Goal: Task Accomplishment & Management: Complete application form

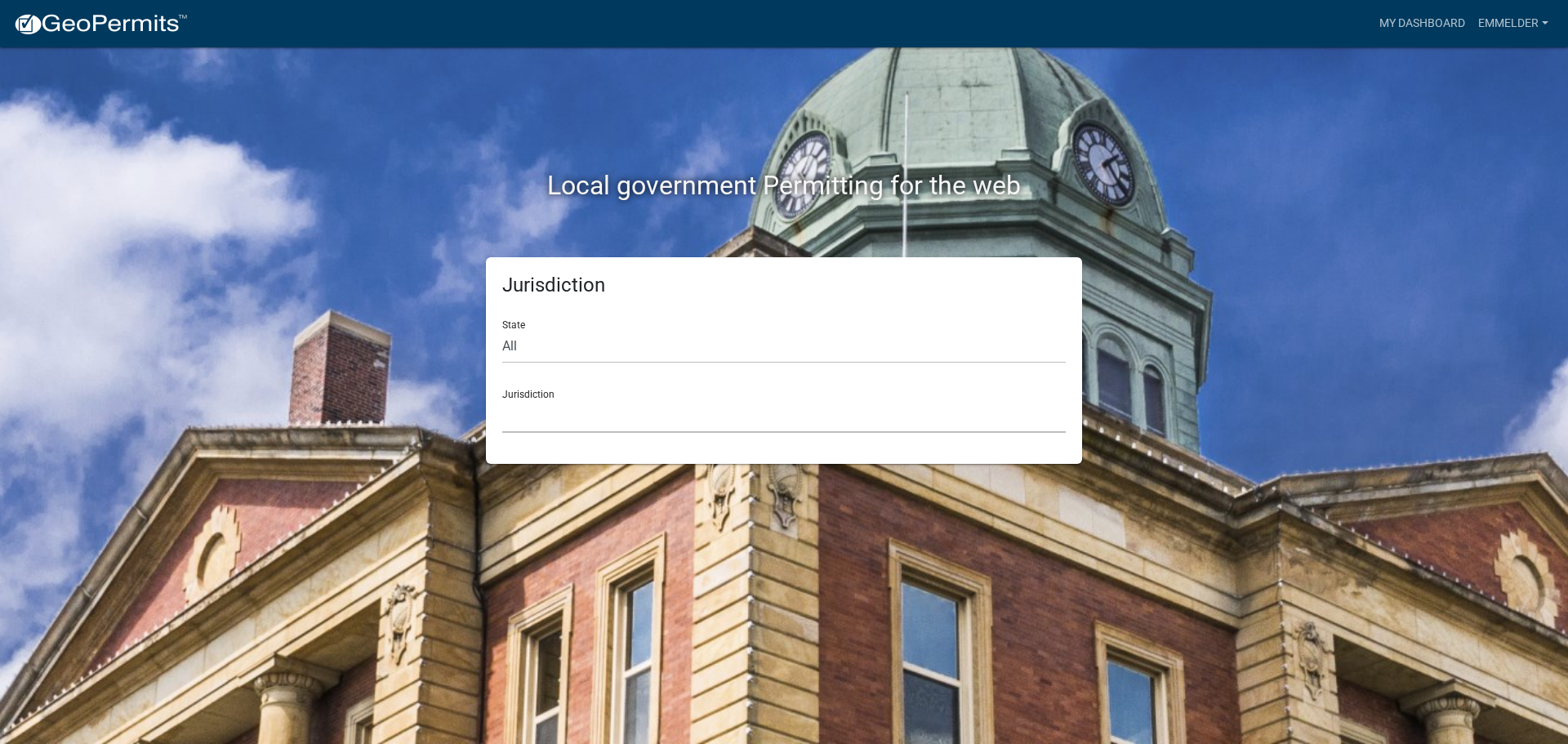
click at [594, 421] on select "[GEOGRAPHIC_DATA], [US_STATE] [GEOGRAPHIC_DATA], [US_STATE][PERSON_NAME][GEOGRA…" at bounding box center [784, 416] width 564 height 34
click at [210, 453] on div "Local government Permitting for the web Jurisdiction State All [US_STATE] [US_S…" at bounding box center [784, 372] width 1568 height 744
click at [573, 333] on select "All [US_STATE] [US_STATE] [US_STATE] [US_STATE] [US_STATE] [US_STATE] [US_STATE…" at bounding box center [784, 347] width 564 height 34
select select "[US_STATE]"
click at [502, 330] on select "All [US_STATE] [US_STATE] [US_STATE] [US_STATE] [US_STATE] [US_STATE] [US_STATE…" at bounding box center [784, 347] width 564 height 34
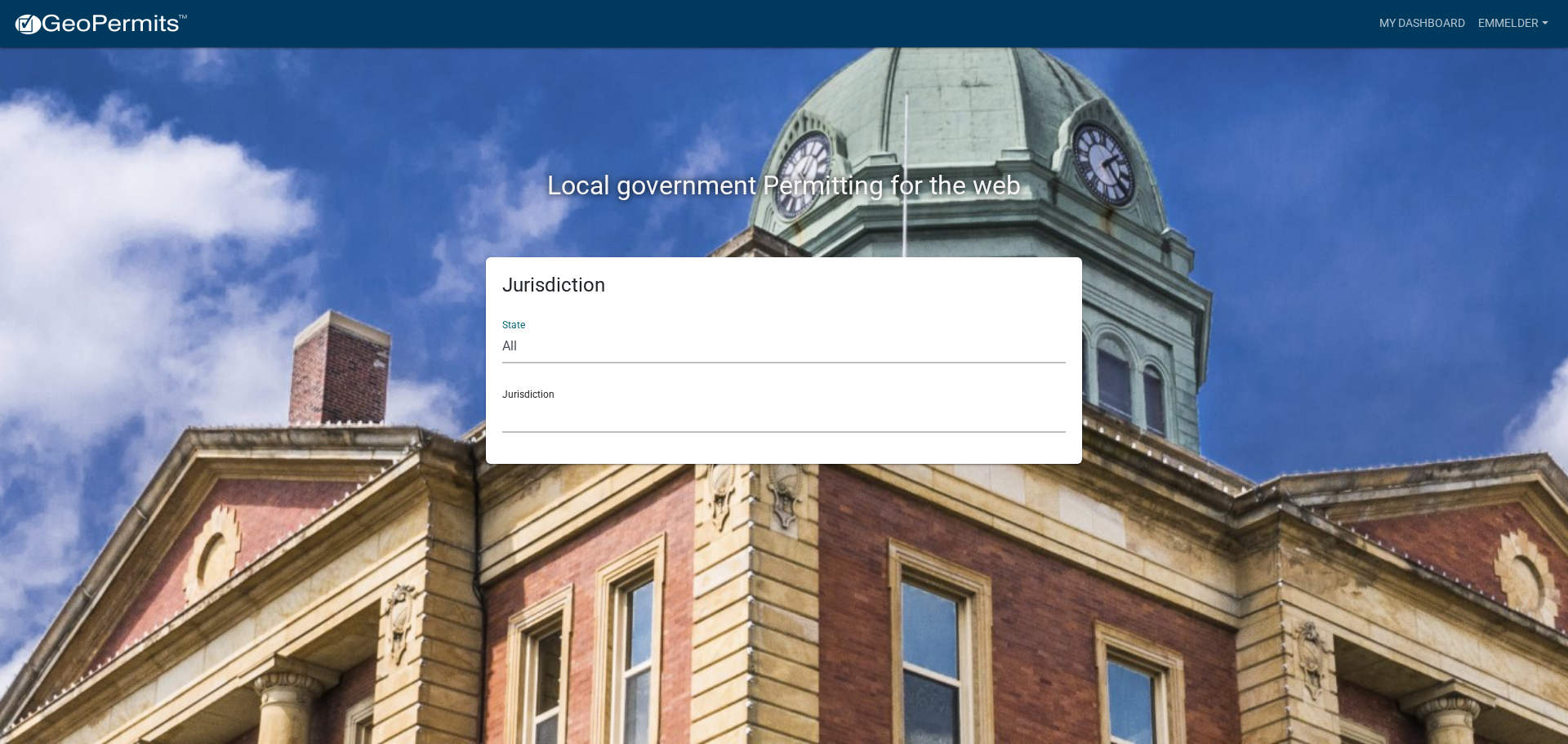
click at [583, 400] on select "[GEOGRAPHIC_DATA], [US_STATE][PERSON_NAME][GEOGRAPHIC_DATA], [US_STATE][PERSON_…" at bounding box center [784, 416] width 564 height 34
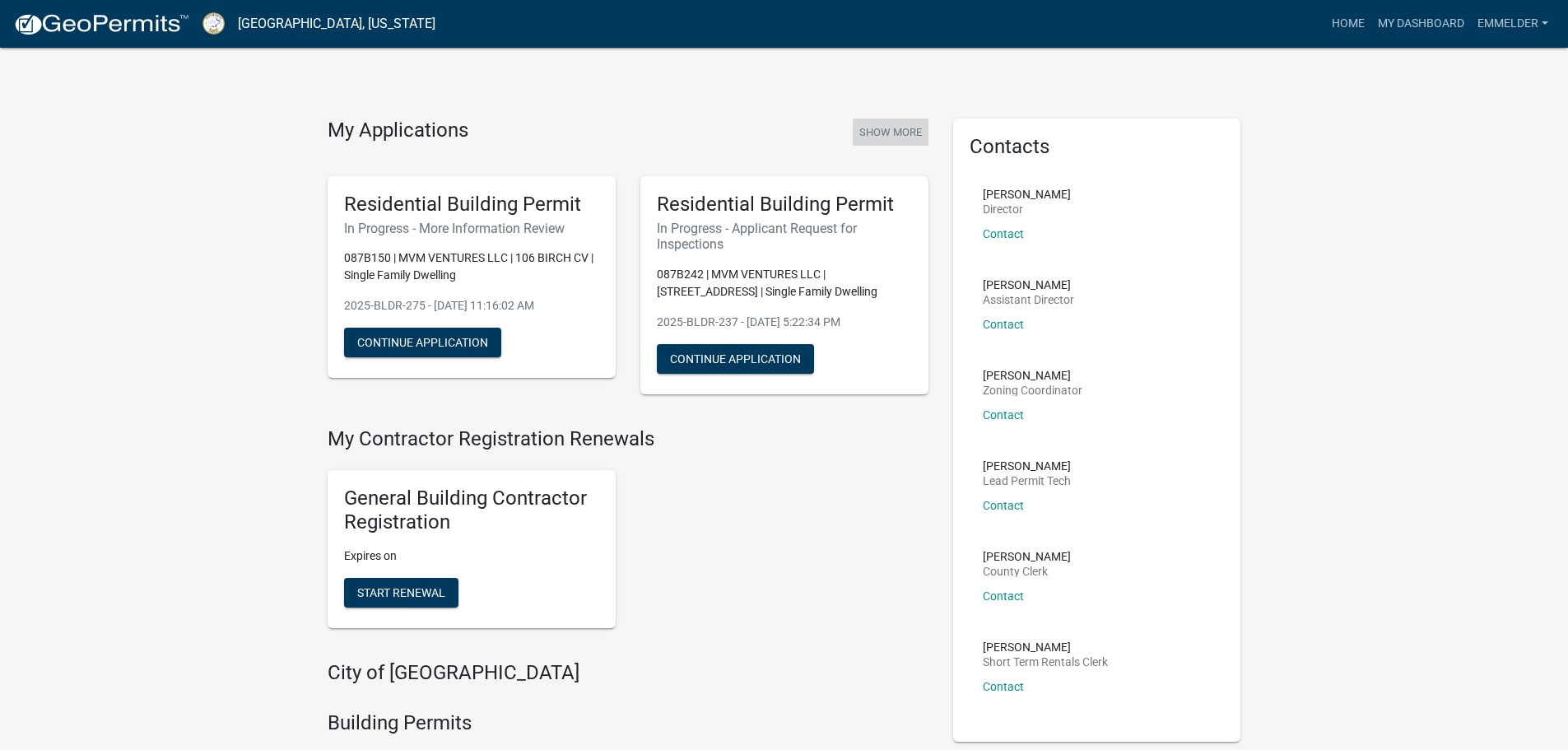
click at [869, 123] on button "Show More" at bounding box center [890, 132] width 76 height 27
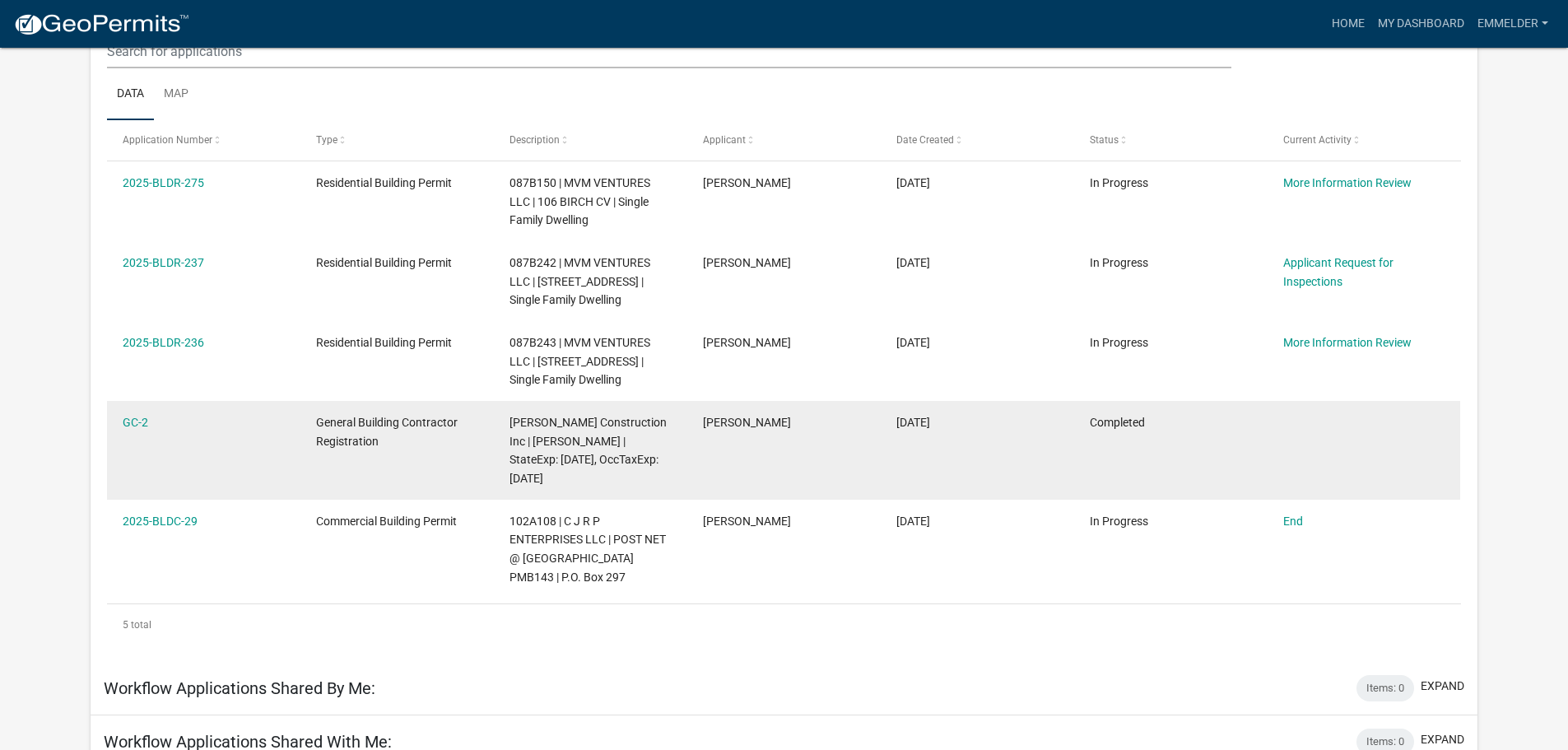
scroll to position [218, 0]
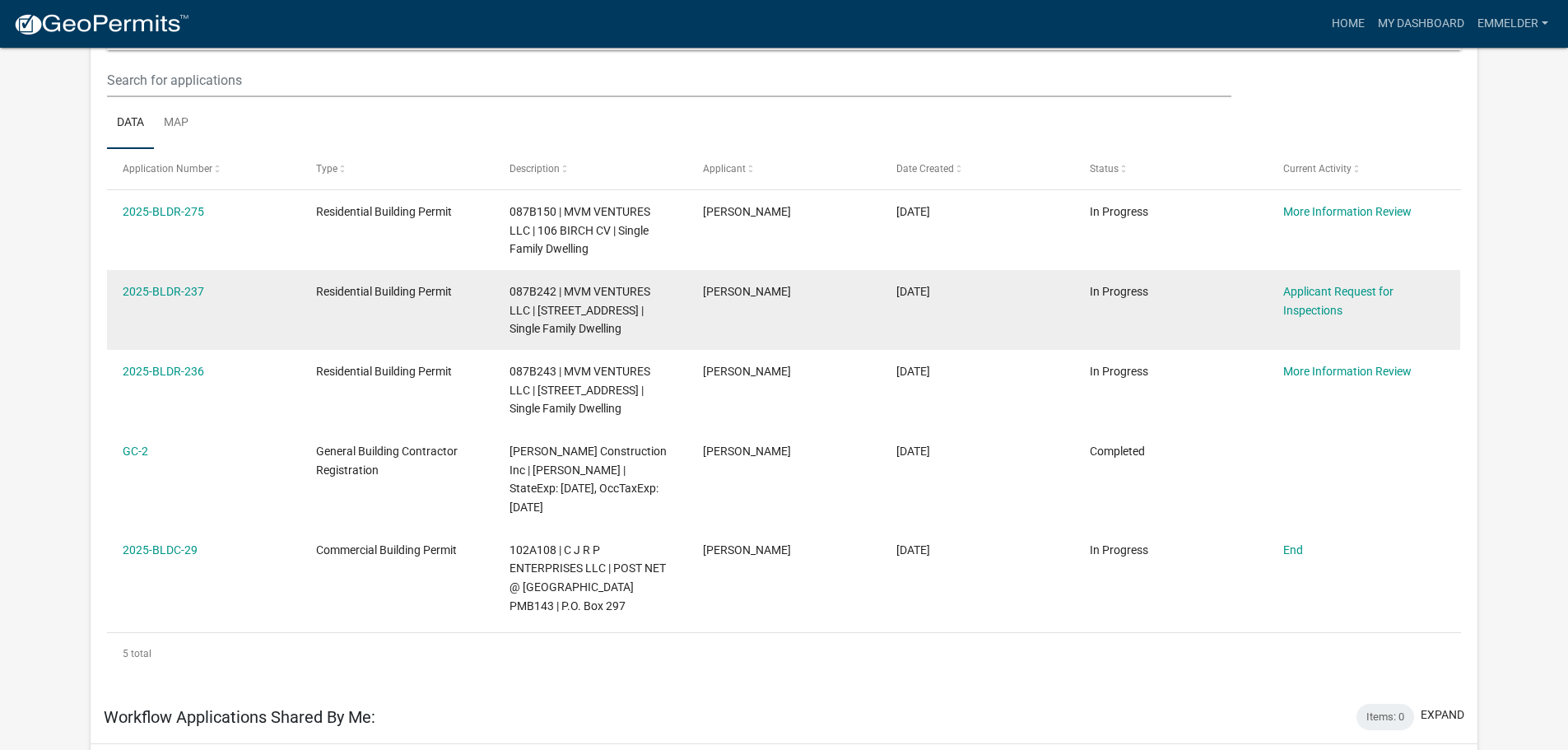
click at [1315, 319] on div "Applicant Request for Inspections" at bounding box center [1363, 301] width 161 height 38
click at [1309, 308] on link "Applicant Request for Inspections" at bounding box center [1337, 301] width 110 height 32
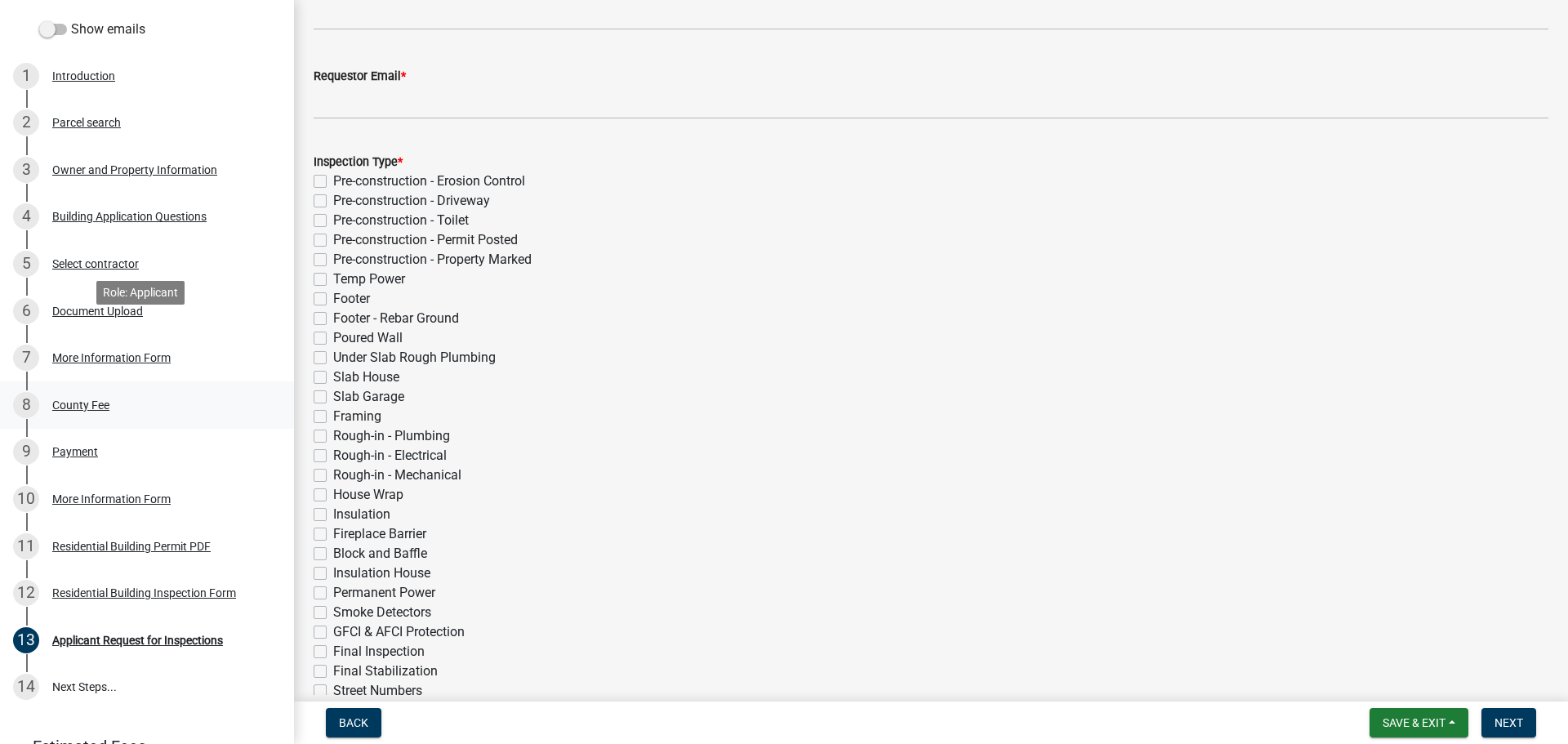
scroll to position [379, 0]
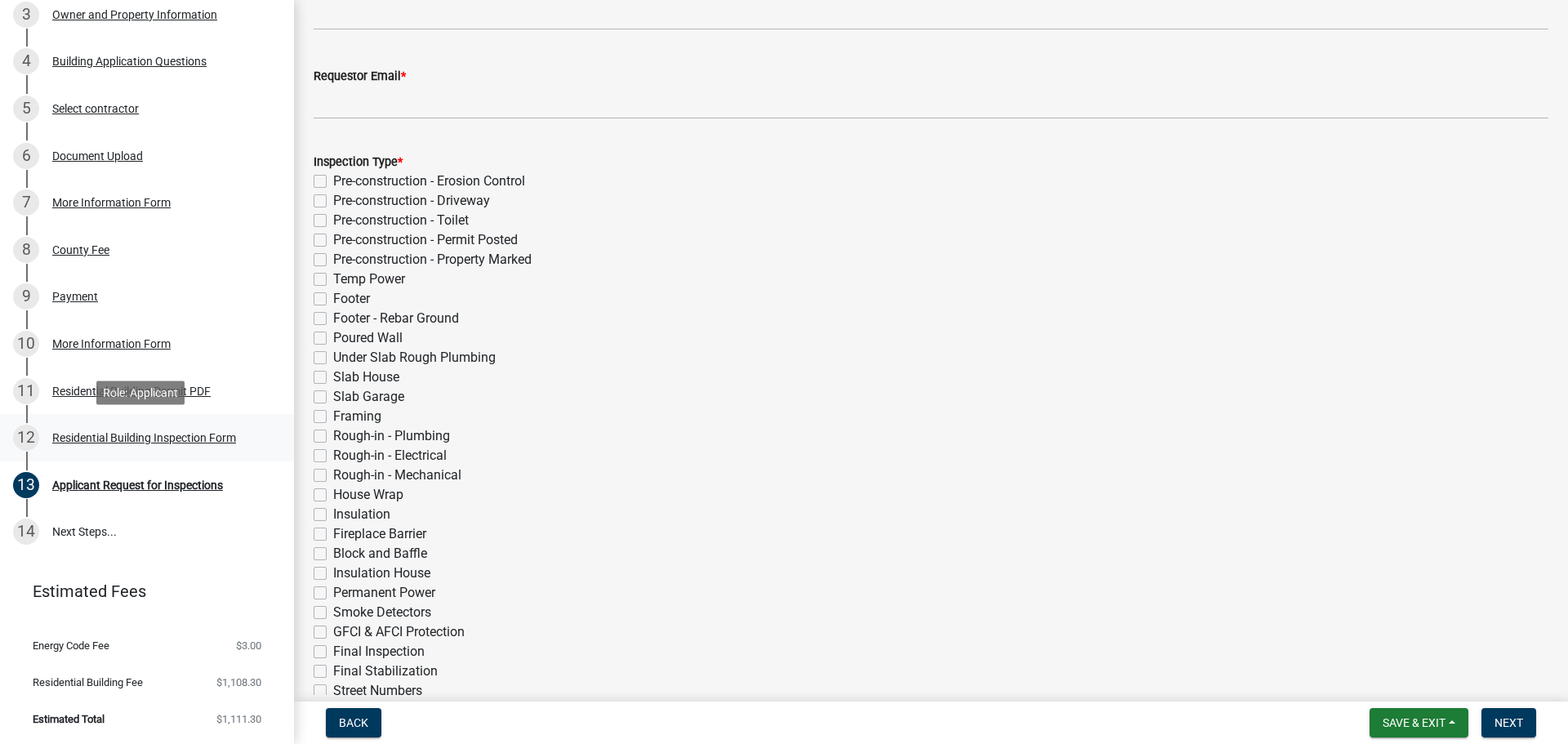
click at [173, 434] on div "Residential Building Inspection Form" at bounding box center [144, 438] width 183 height 12
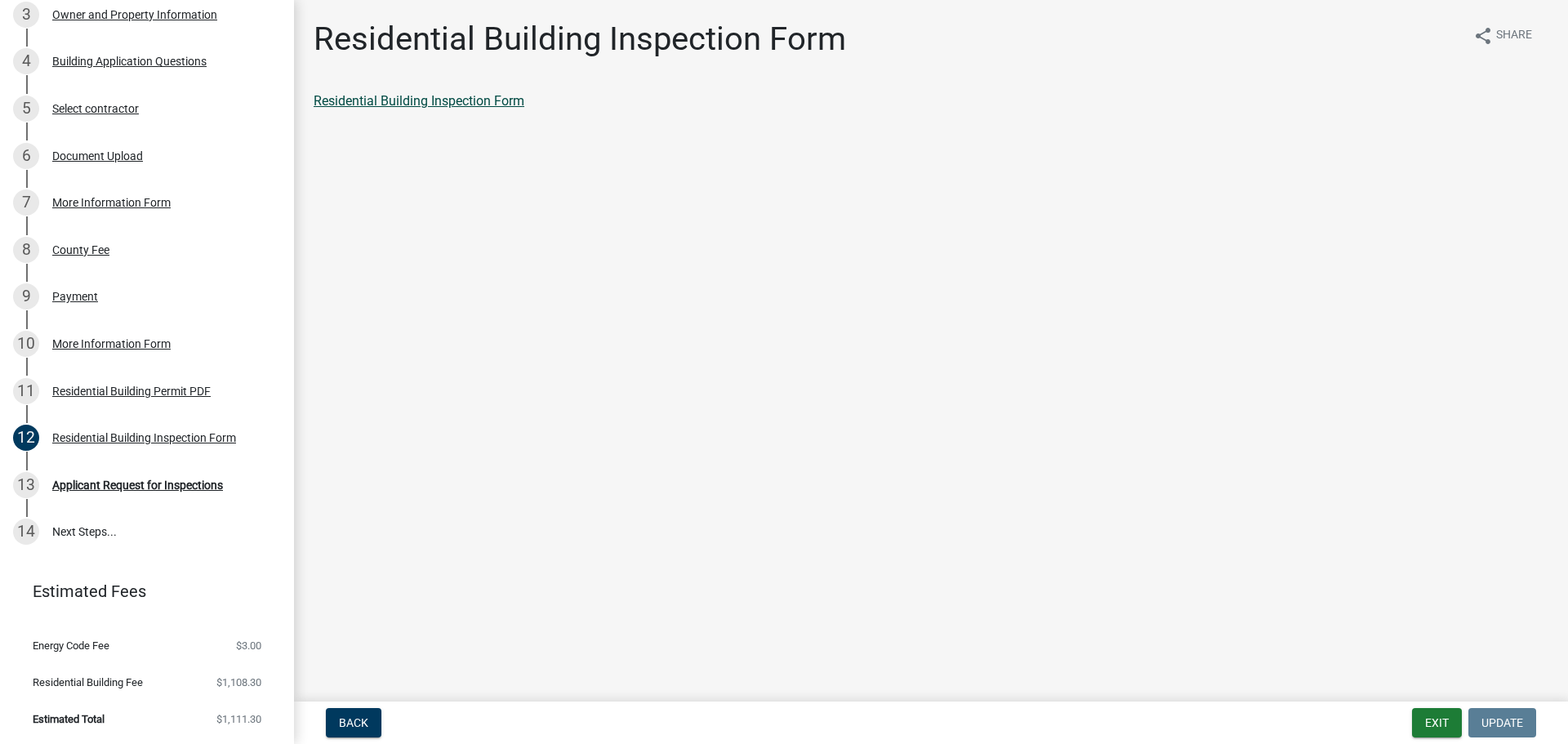
click at [450, 98] on link "Residential Building Inspection Form" at bounding box center [418, 101] width 210 height 15
click at [140, 487] on div "Applicant Request for Inspections" at bounding box center [138, 485] width 171 height 12
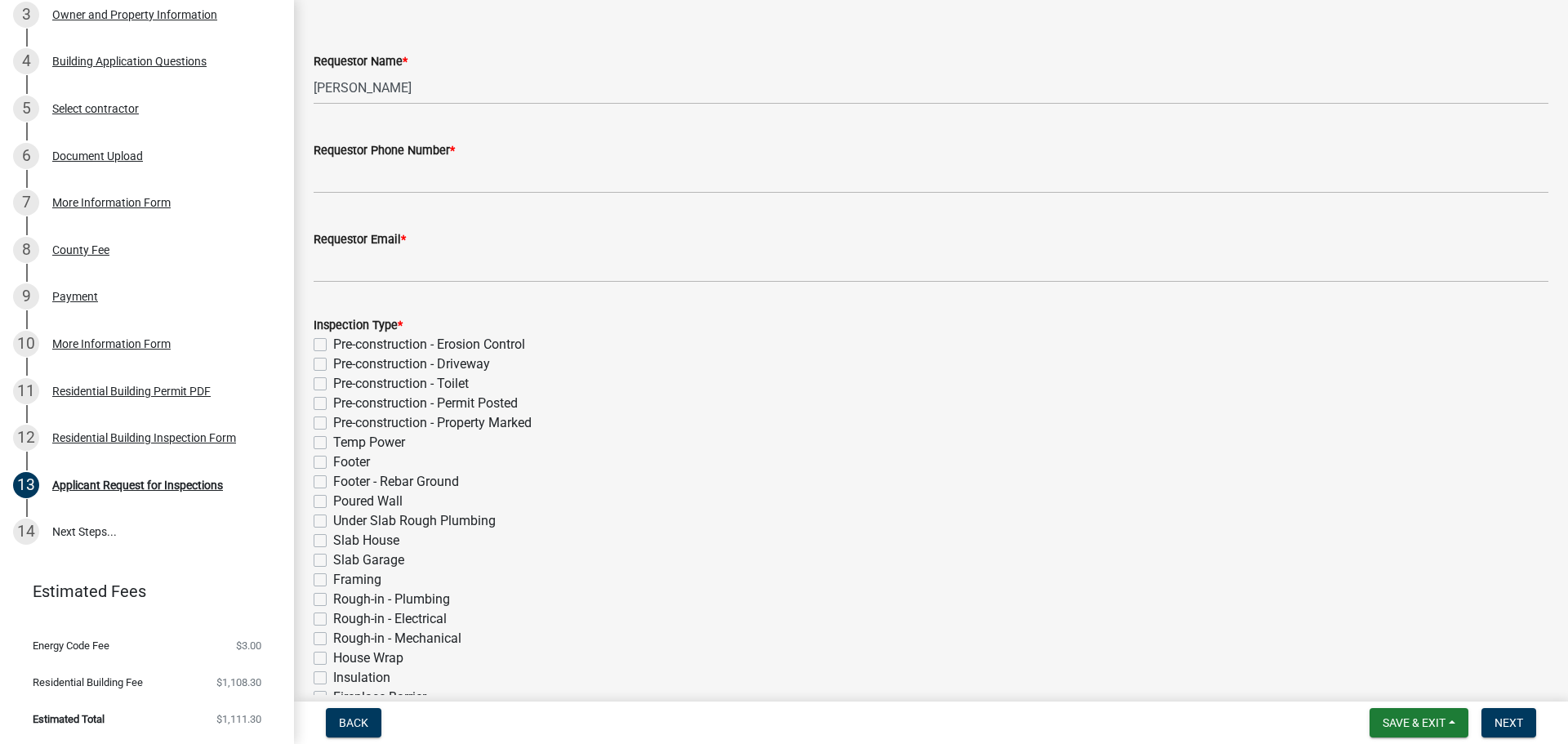
scroll to position [82, 0]
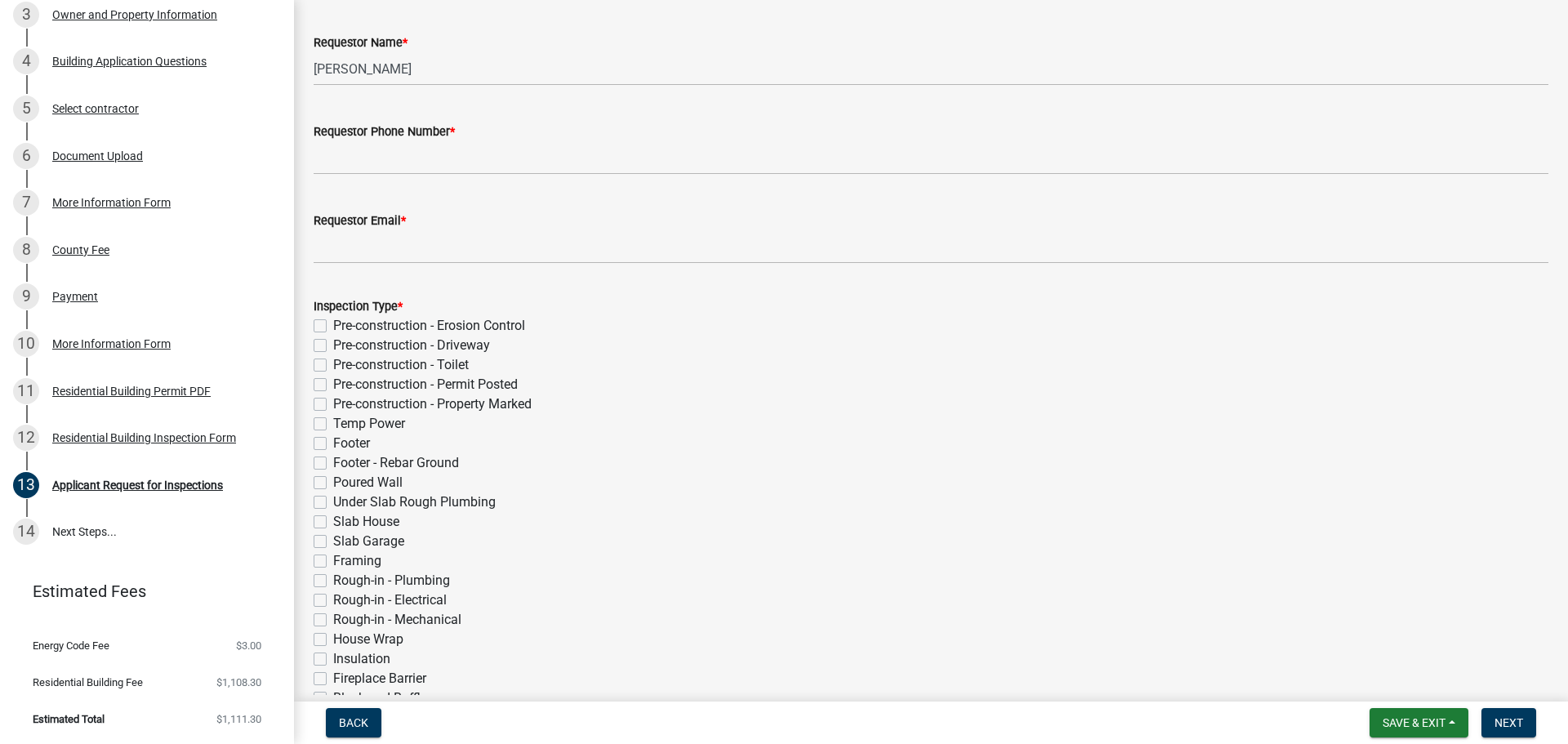
click at [313, 424] on div "Inspection Type * Pre-construction - Erosion Control Pre-construction - Drivewa…" at bounding box center [932, 572] width 1259 height 588
click at [333, 420] on label "Temp Power" at bounding box center [369, 424] width 72 height 19
click at [333, 420] on input "Temp Power" at bounding box center [338, 419] width 11 height 11
checkbox input "true"
checkbox input "false"
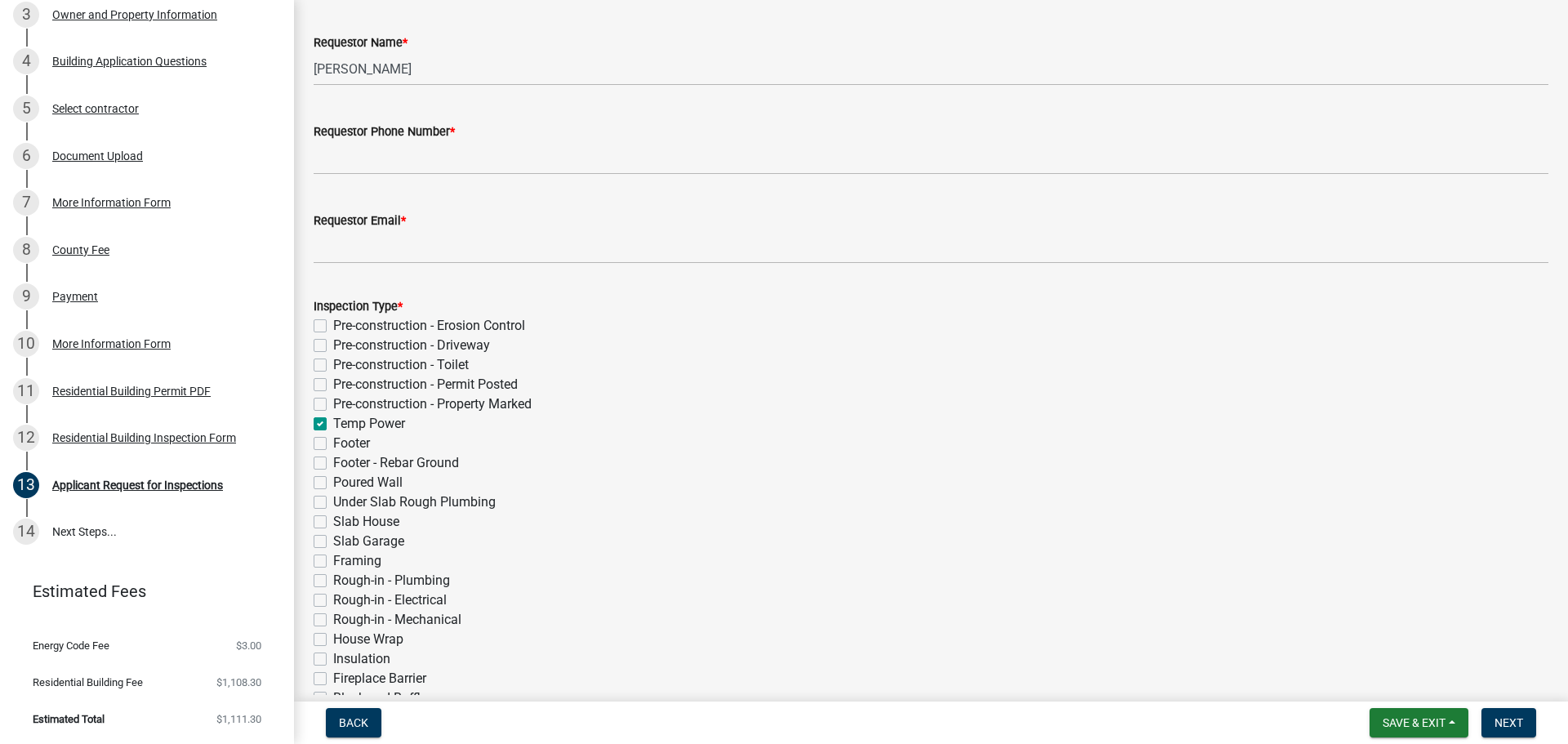
checkbox input "false"
checkbox input "true"
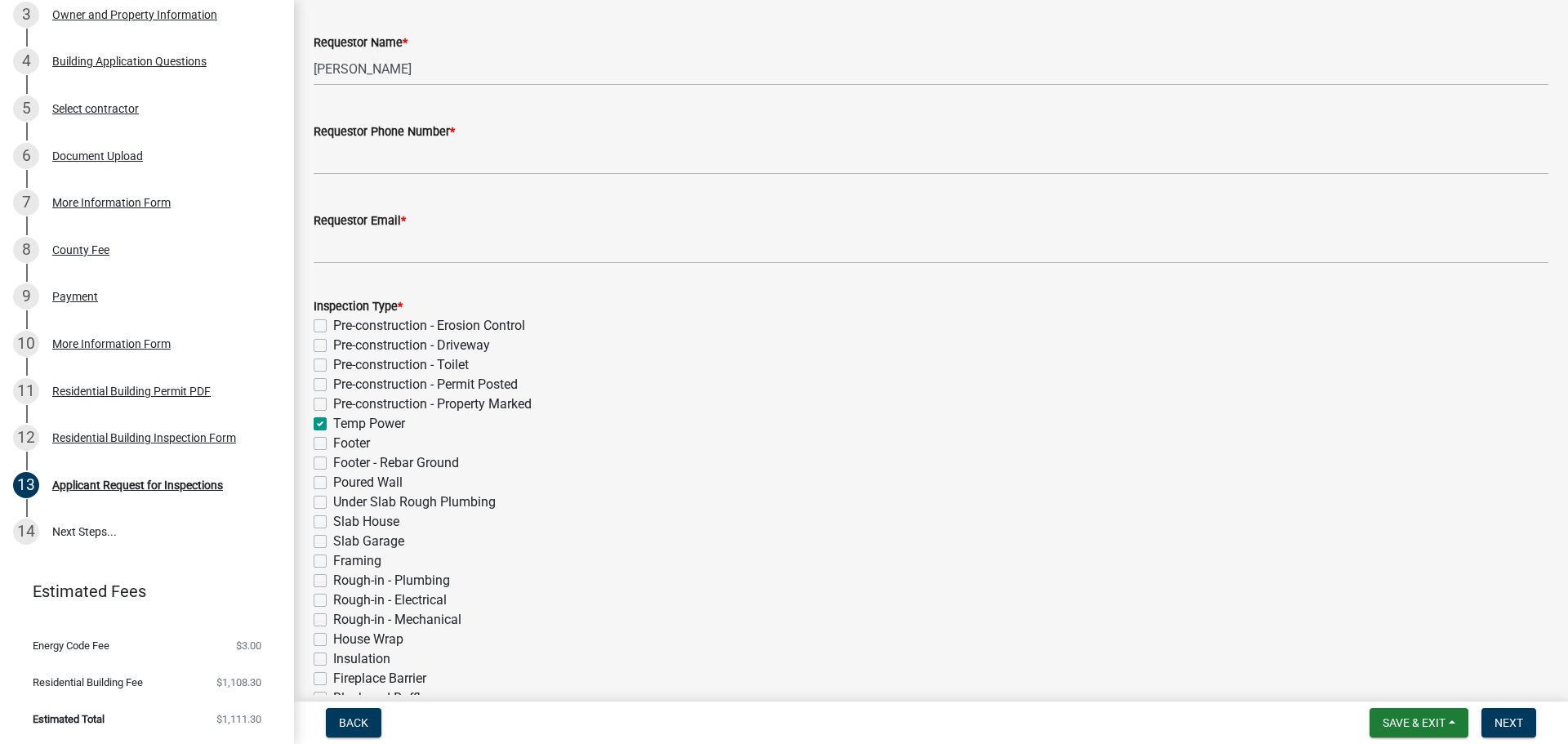
checkbox input "false"
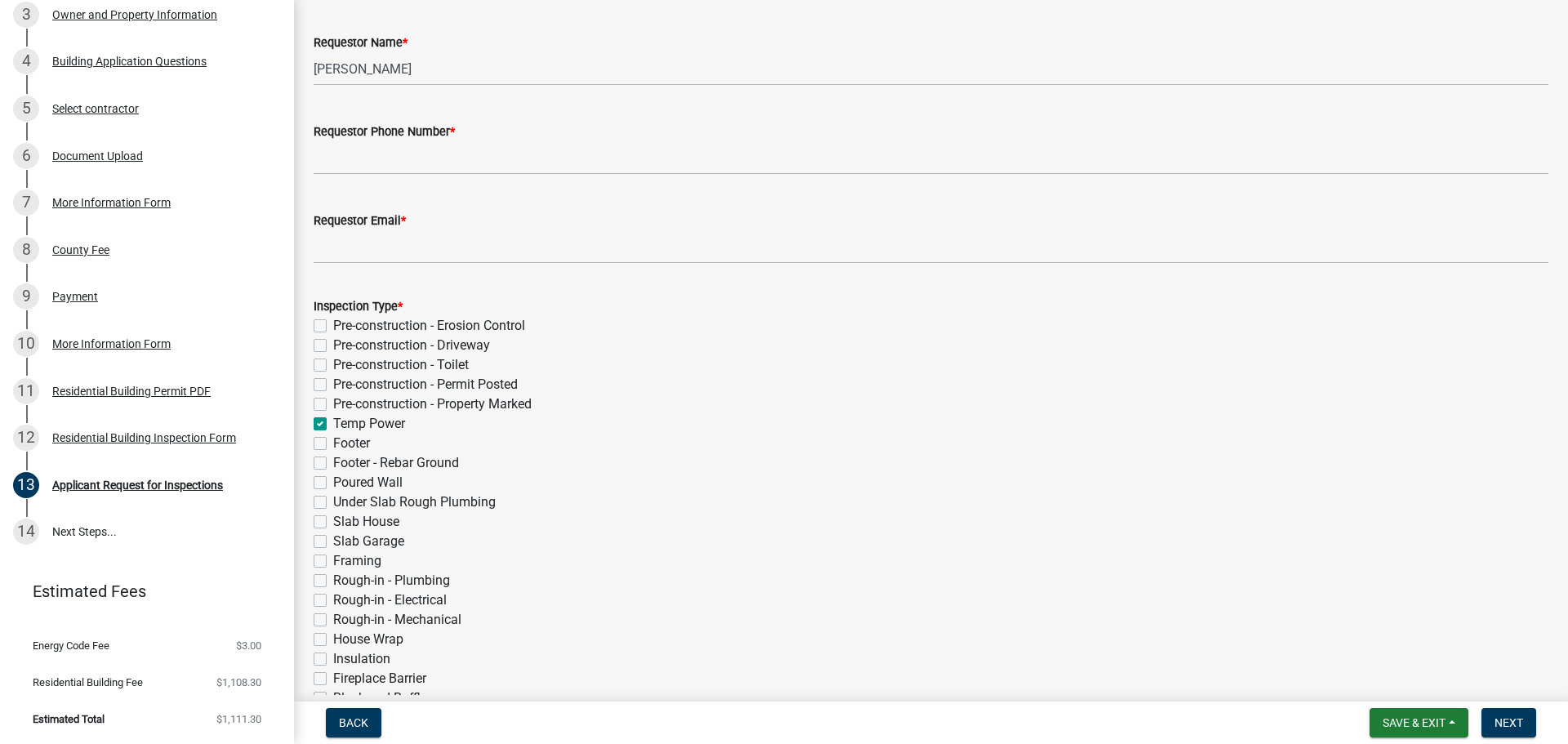
checkbox input "false"
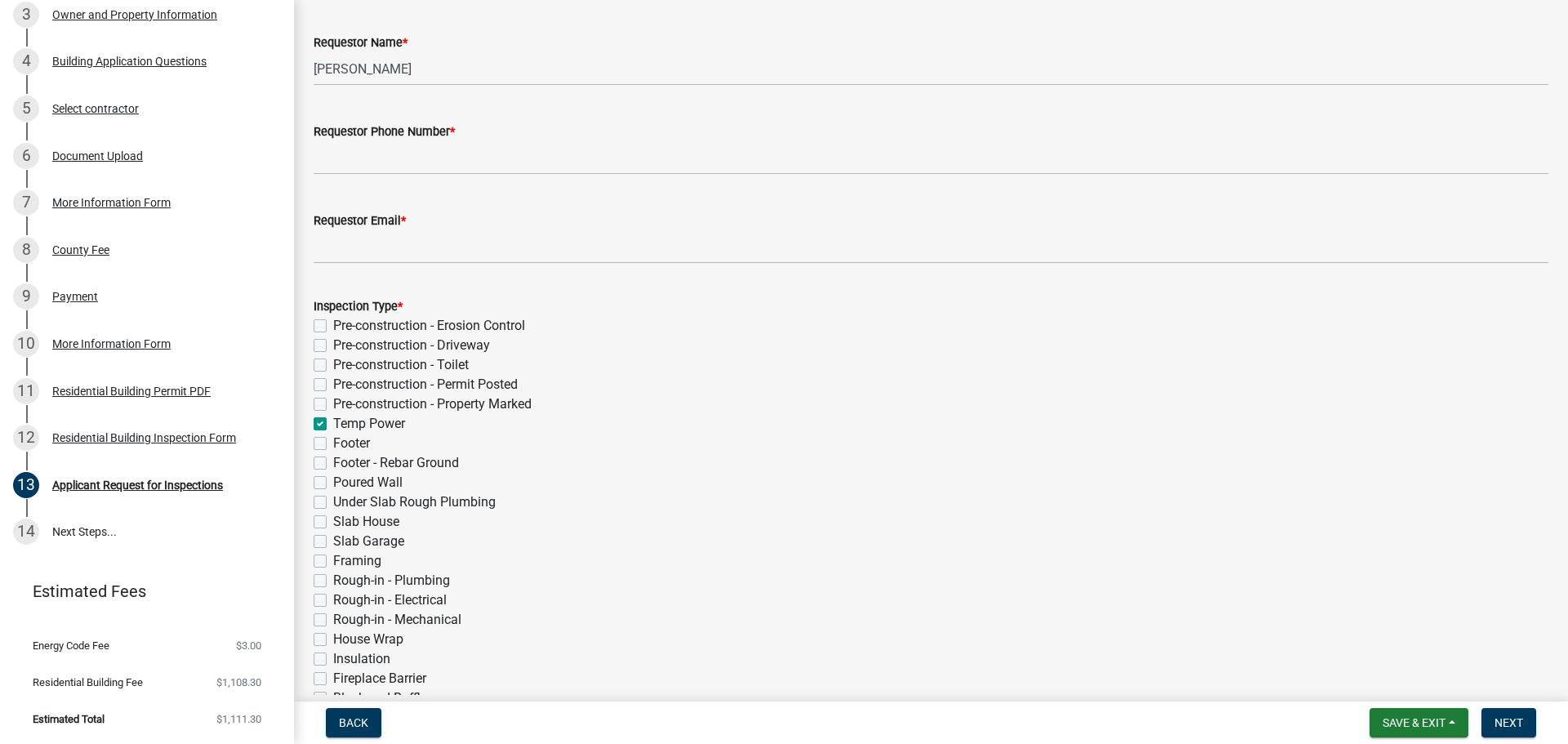
checkbox input "false"
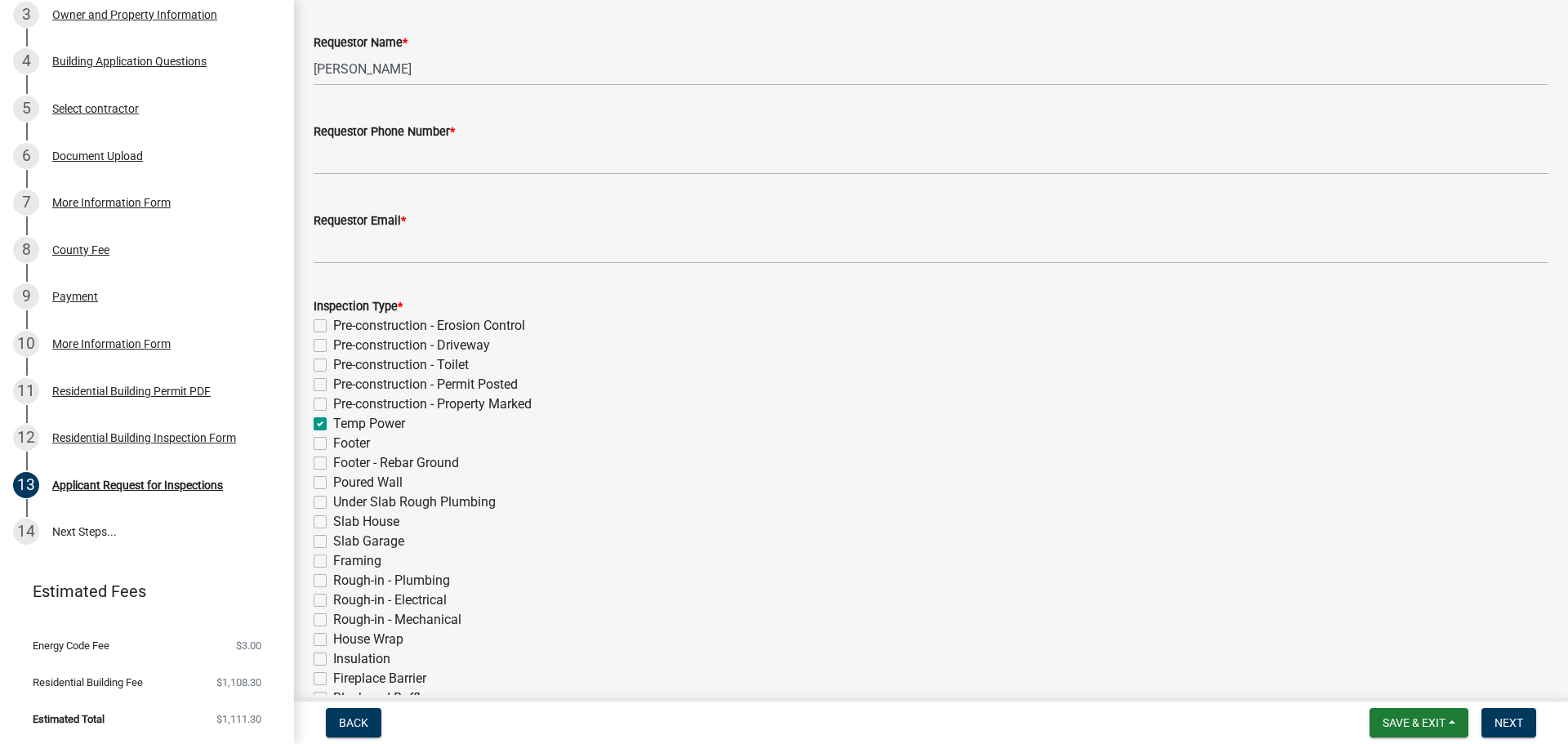
checkbox input "false"
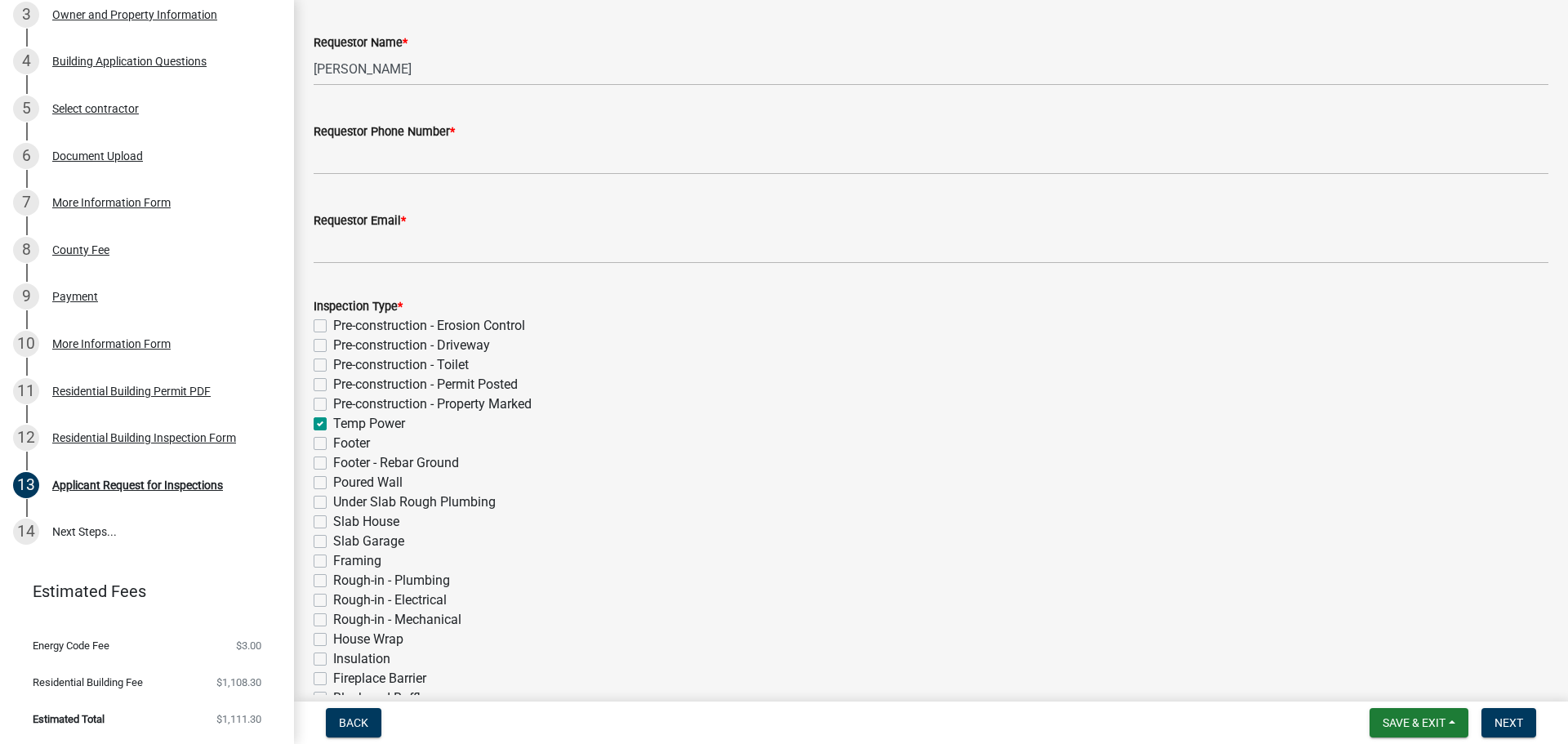
checkbox input "false"
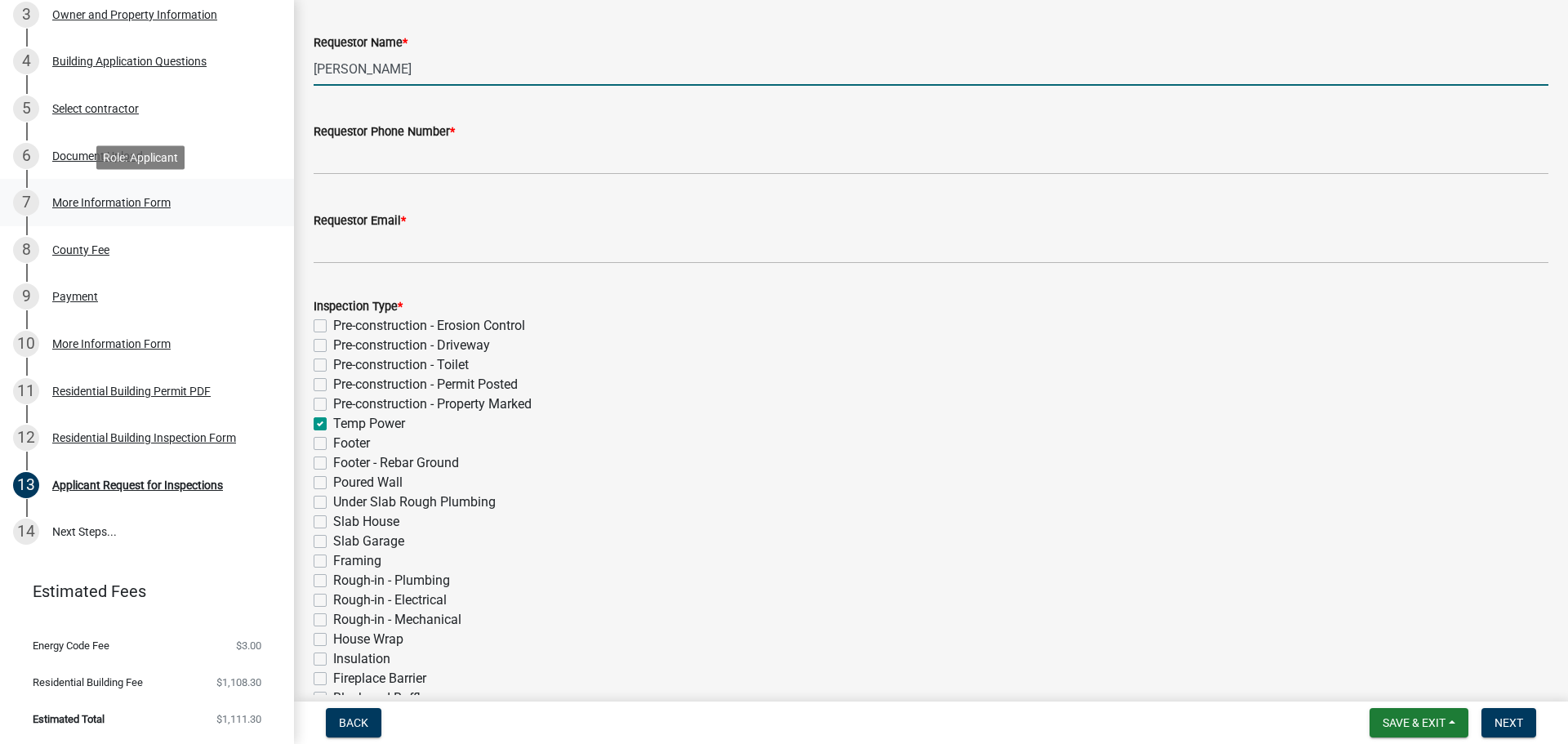
drag, startPoint x: 473, startPoint y: 65, endPoint x: 117, endPoint y: 206, distance: 382.9
click at [117, 206] on div "Residential Building Permit 2025-BLDR-237 View Summary Notes Show emails 1 Intr…" at bounding box center [784, 372] width 1568 height 744
type input "[PERSON_NAME]"
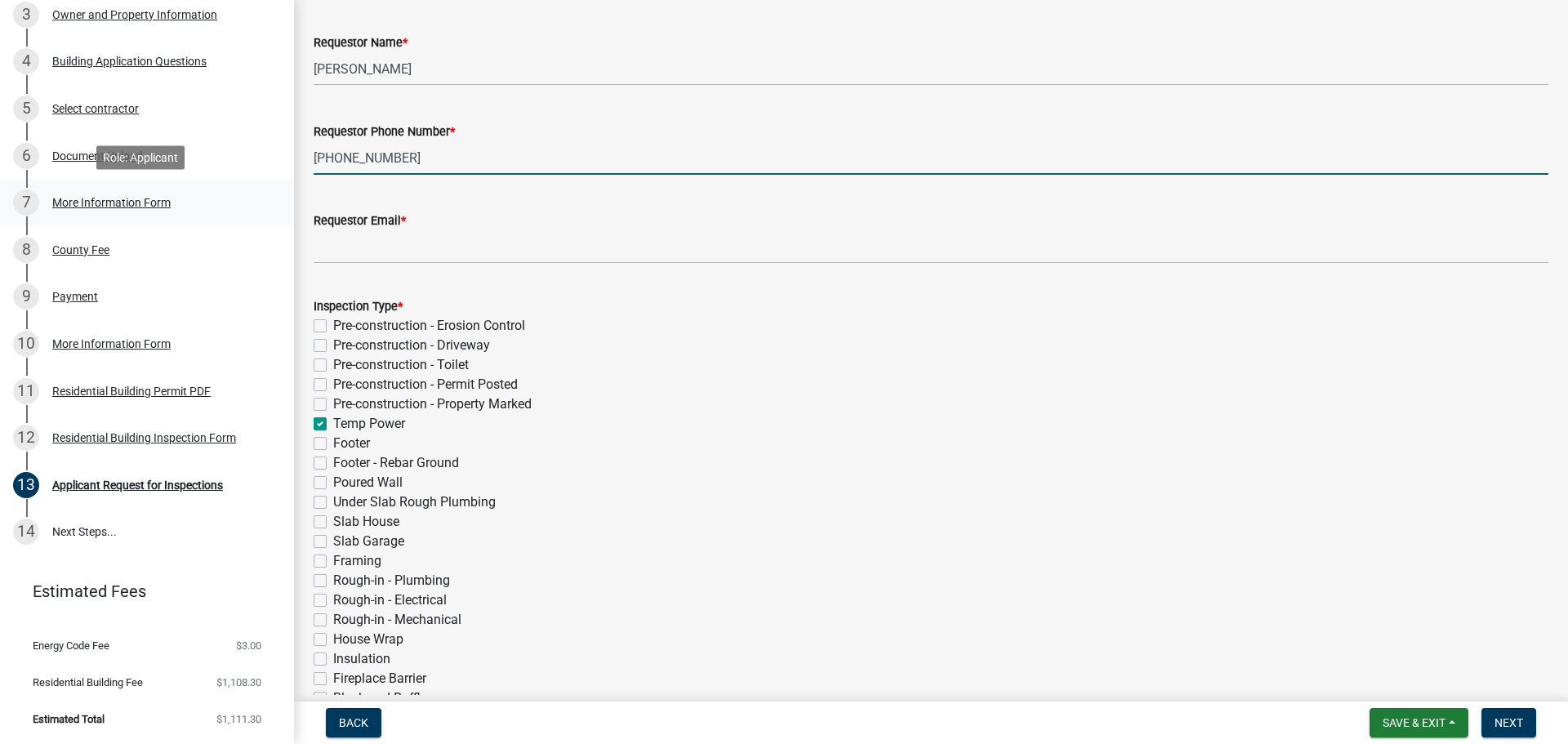
type input "[PHONE_NUMBER]"
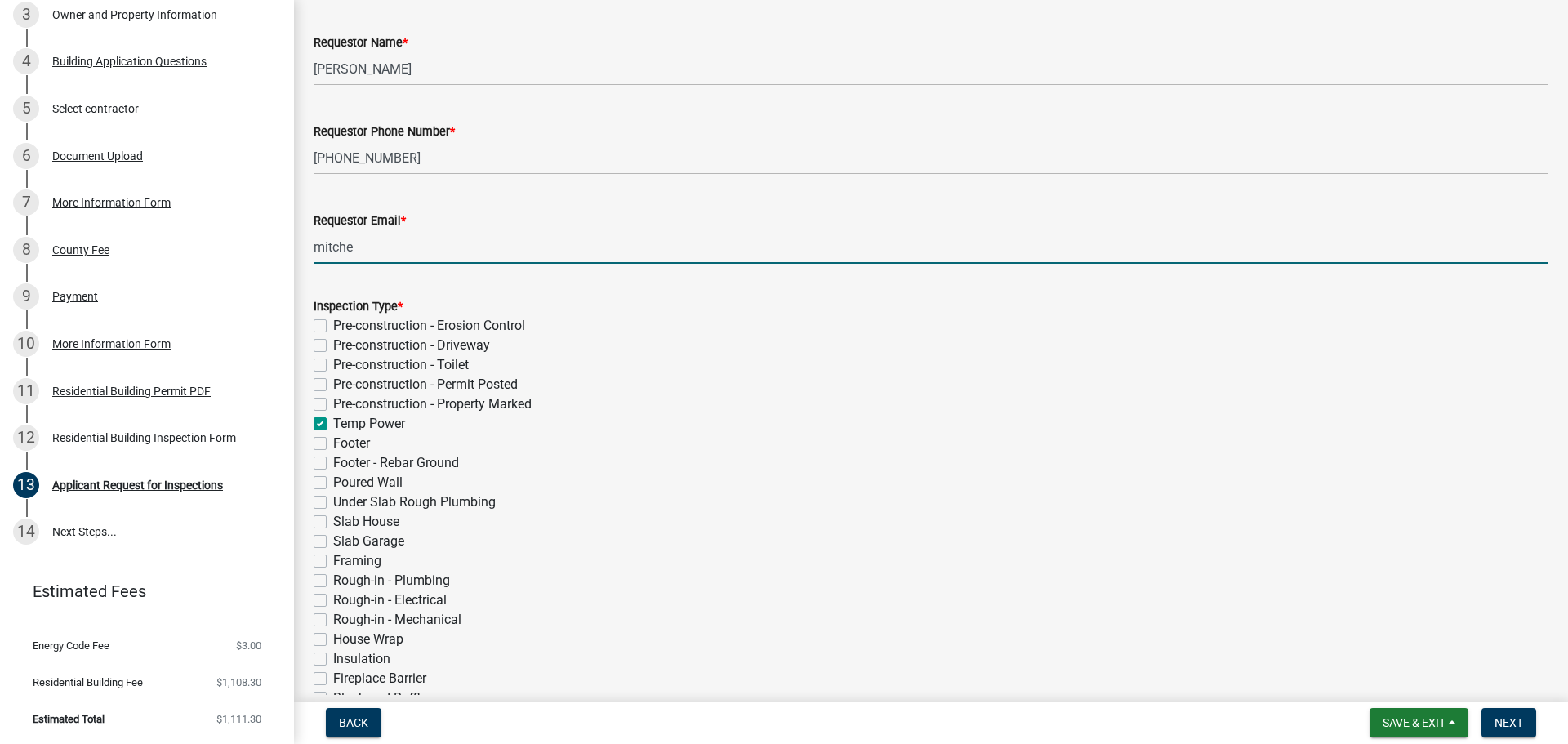
type input "[EMAIL_ADDRESS][DOMAIN_NAME]"
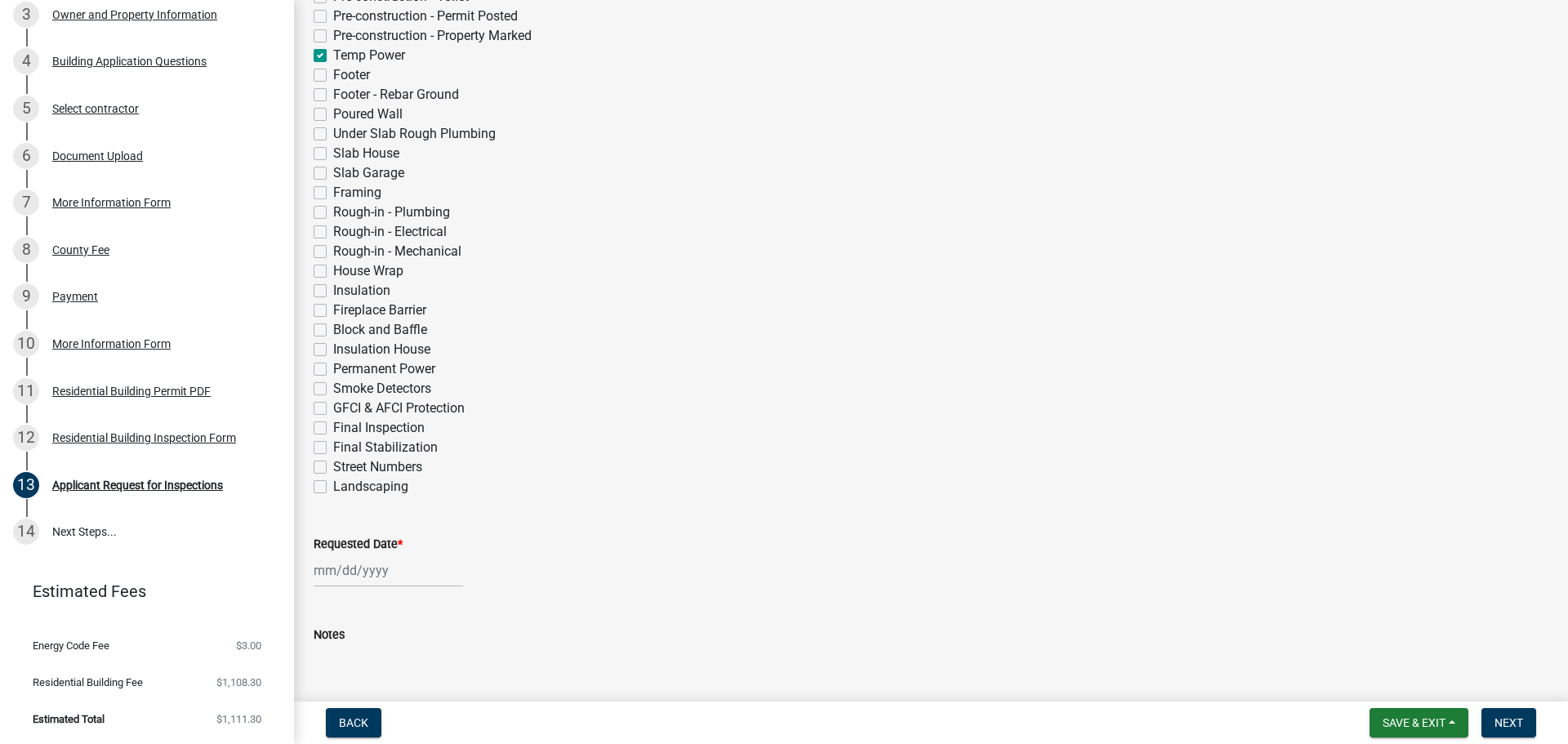
scroll to position [490, 0]
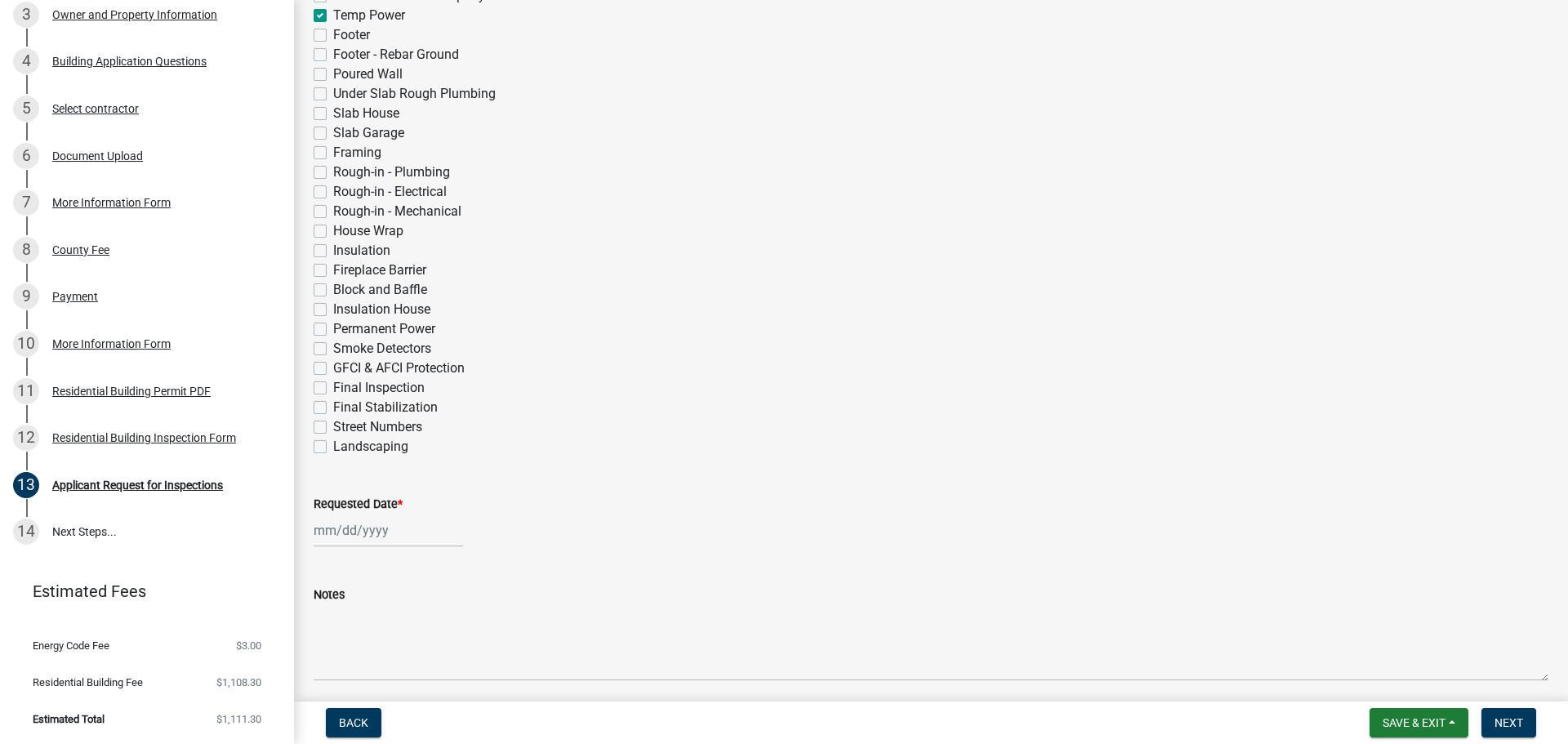
click at [382, 529] on div at bounding box center [388, 531] width 150 height 34
select select "10"
select select "2025"
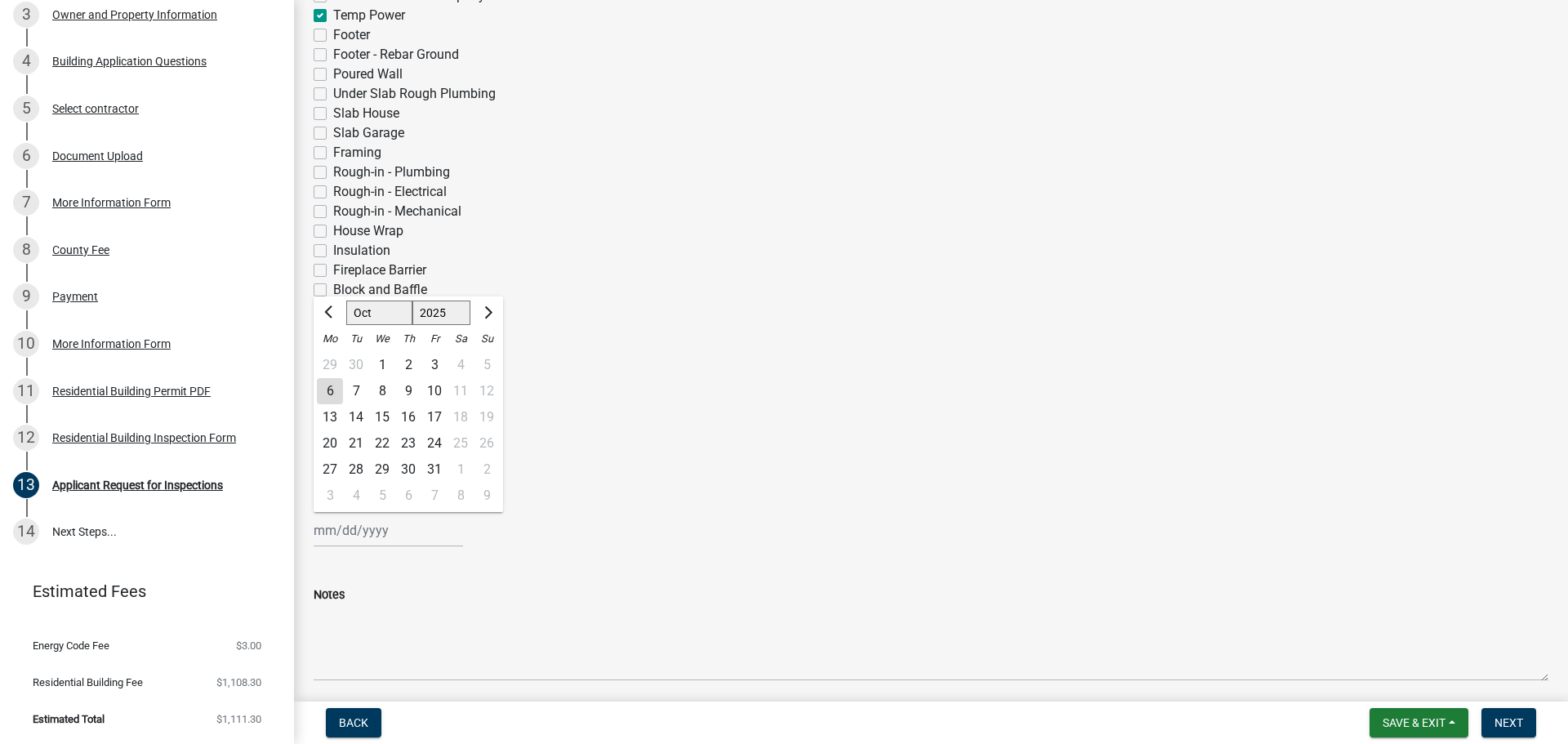
click at [328, 399] on div "6" at bounding box center [330, 391] width 26 height 26
type input "[DATE]"
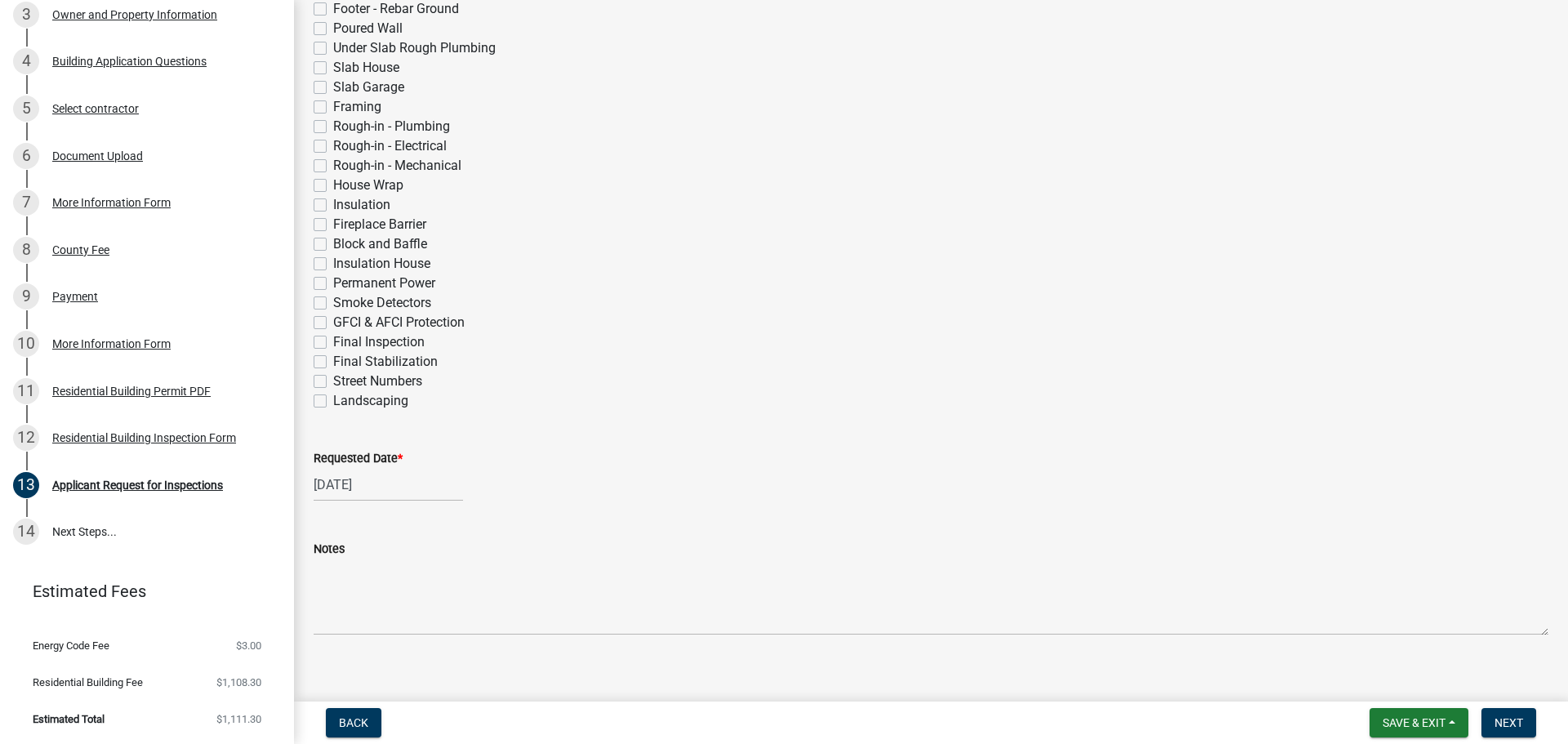
scroll to position [553, 0]
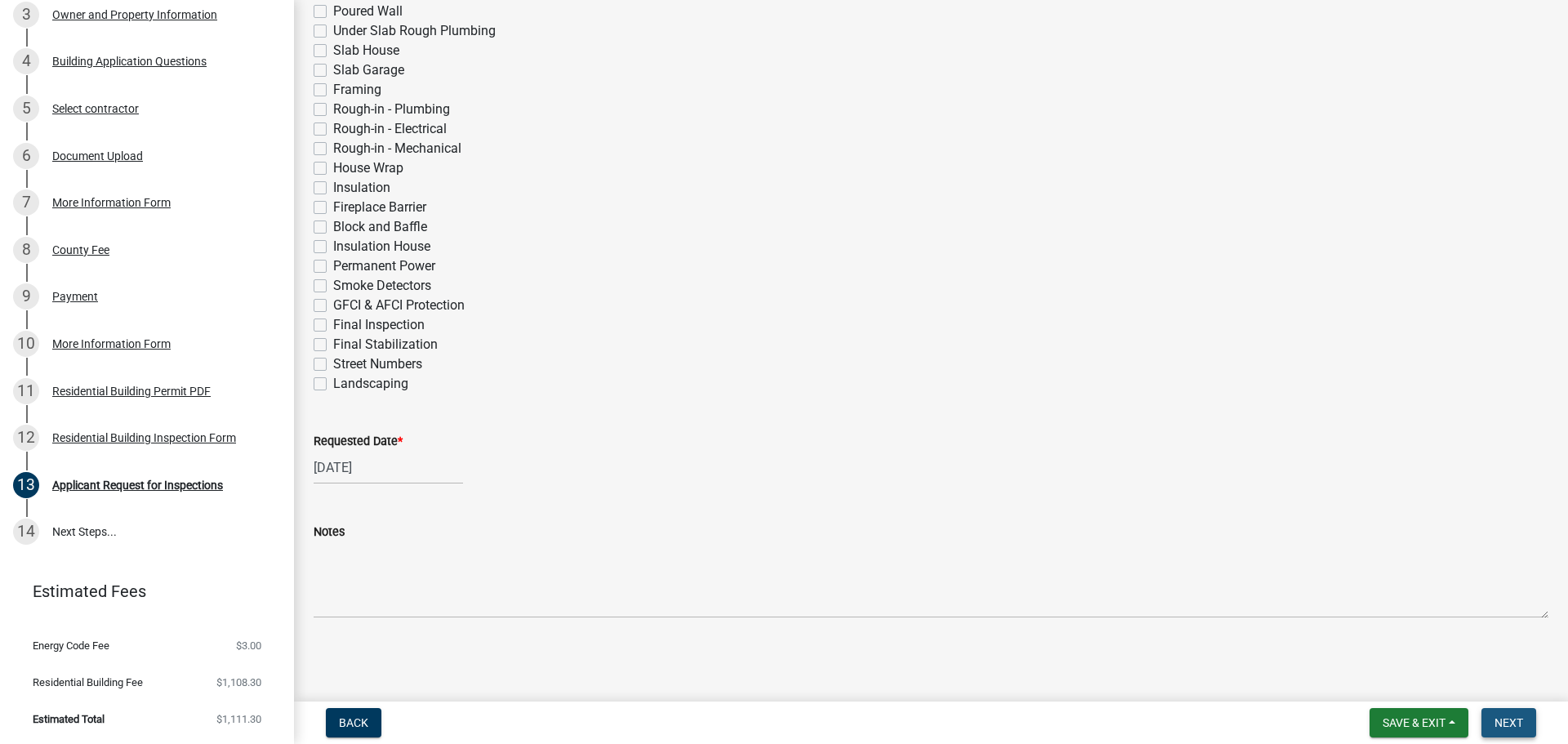
click at [1507, 716] on span "Next" at bounding box center [1509, 722] width 29 height 13
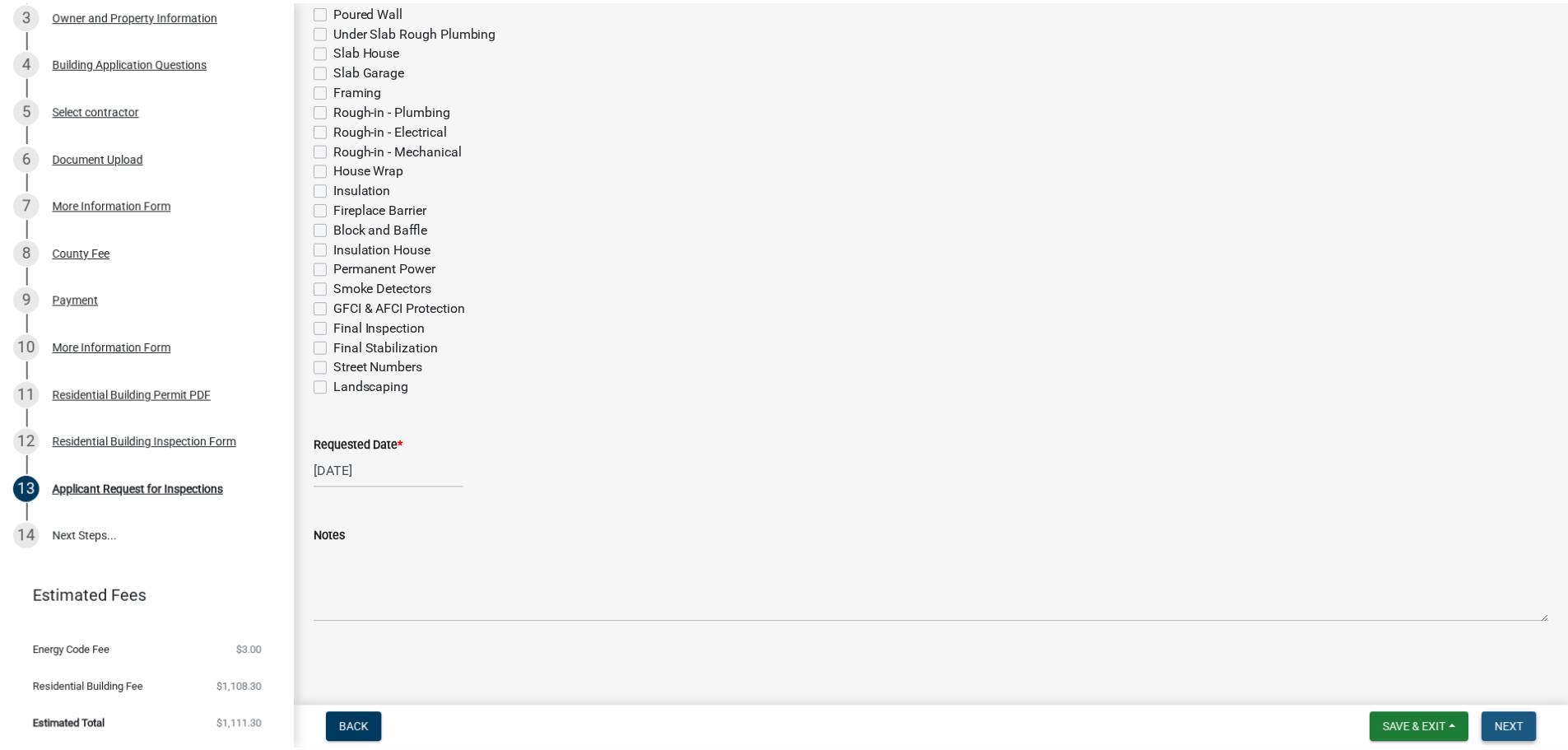
scroll to position [0, 0]
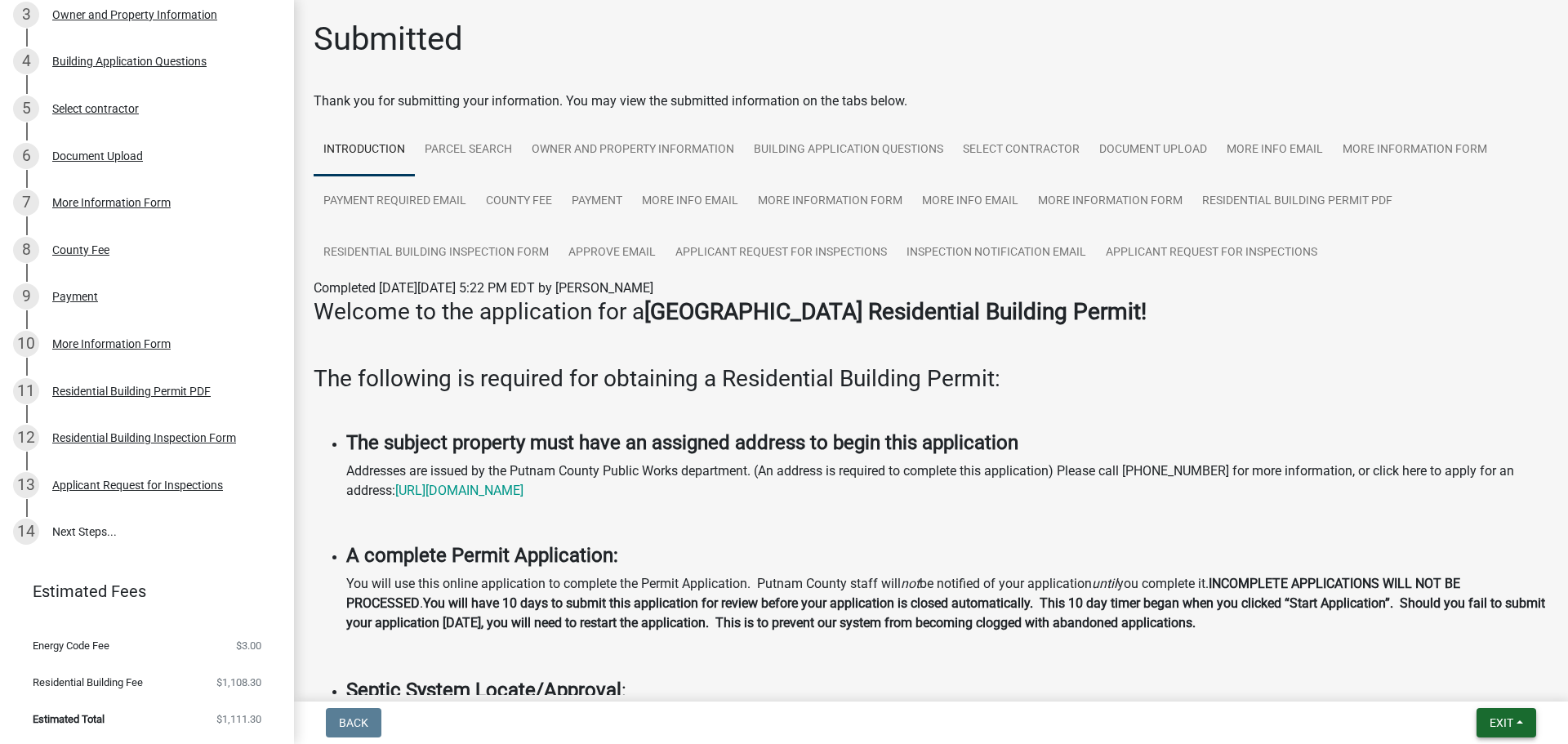
click at [1521, 720] on button "Exit" at bounding box center [1506, 723] width 60 height 30
click at [1456, 686] on button "Save & Exit" at bounding box center [1472, 681] width 131 height 39
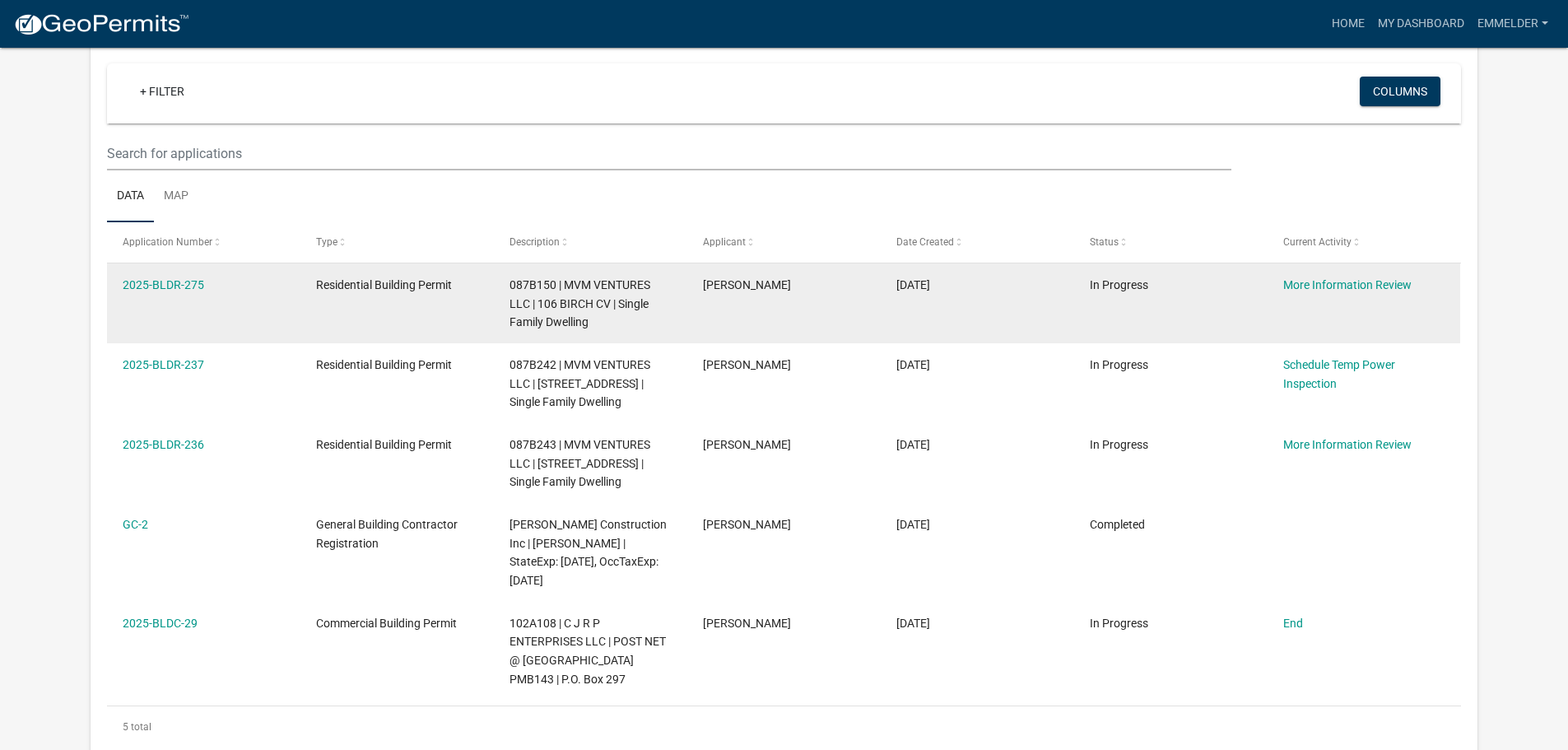
scroll to position [164, 0]
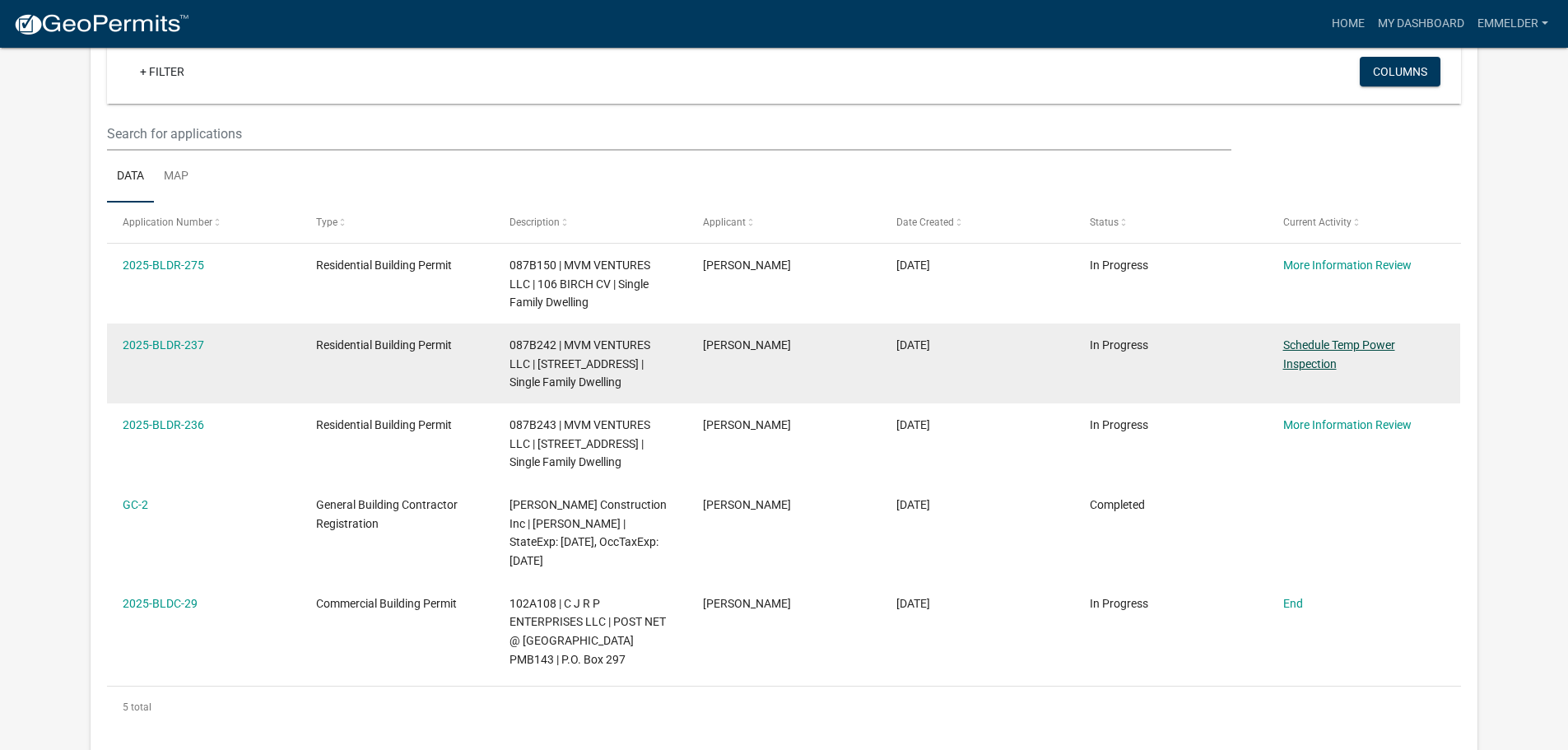
click at [1302, 349] on link "Schedule Temp Power Inspection" at bounding box center [1338, 355] width 112 height 32
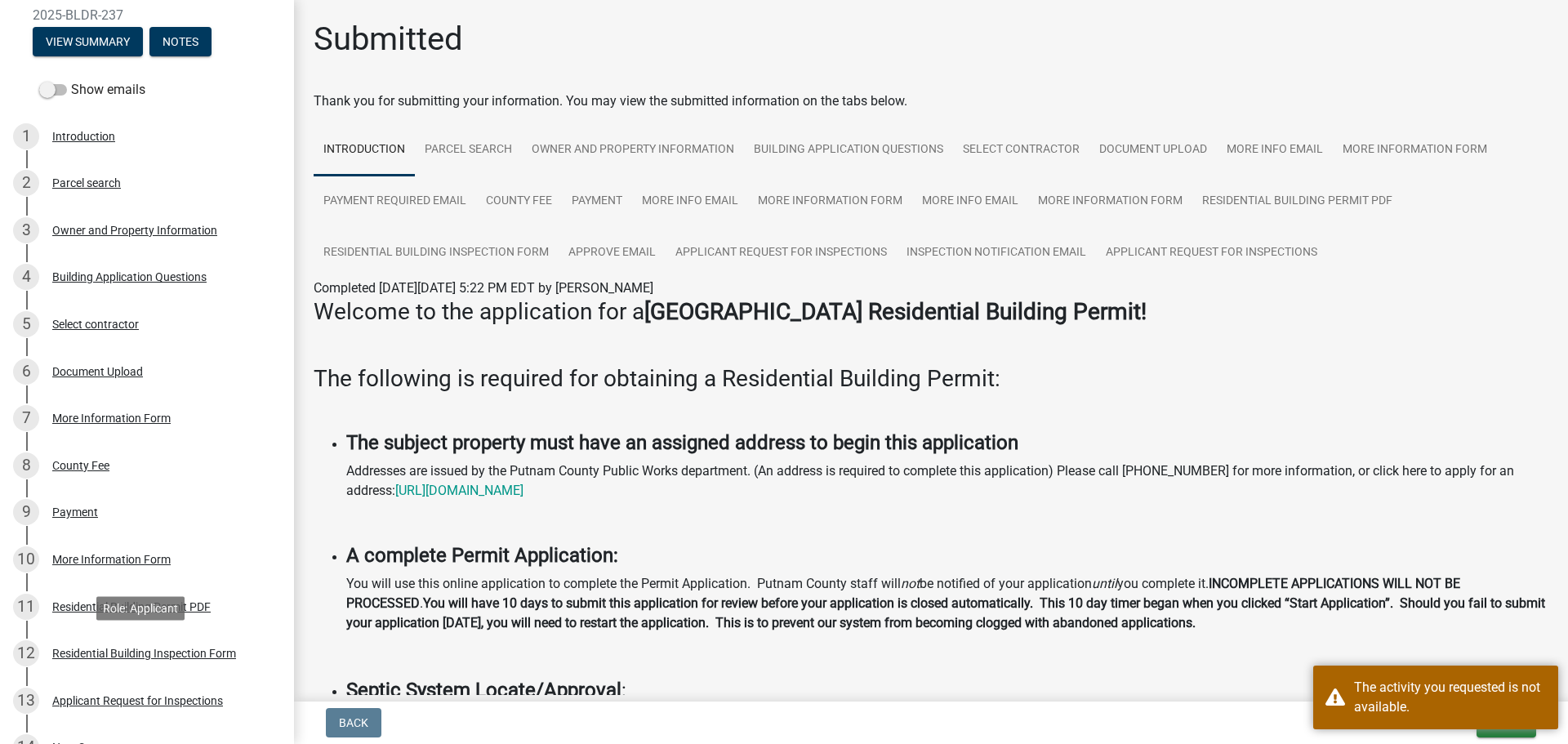
scroll to position [379, 0]
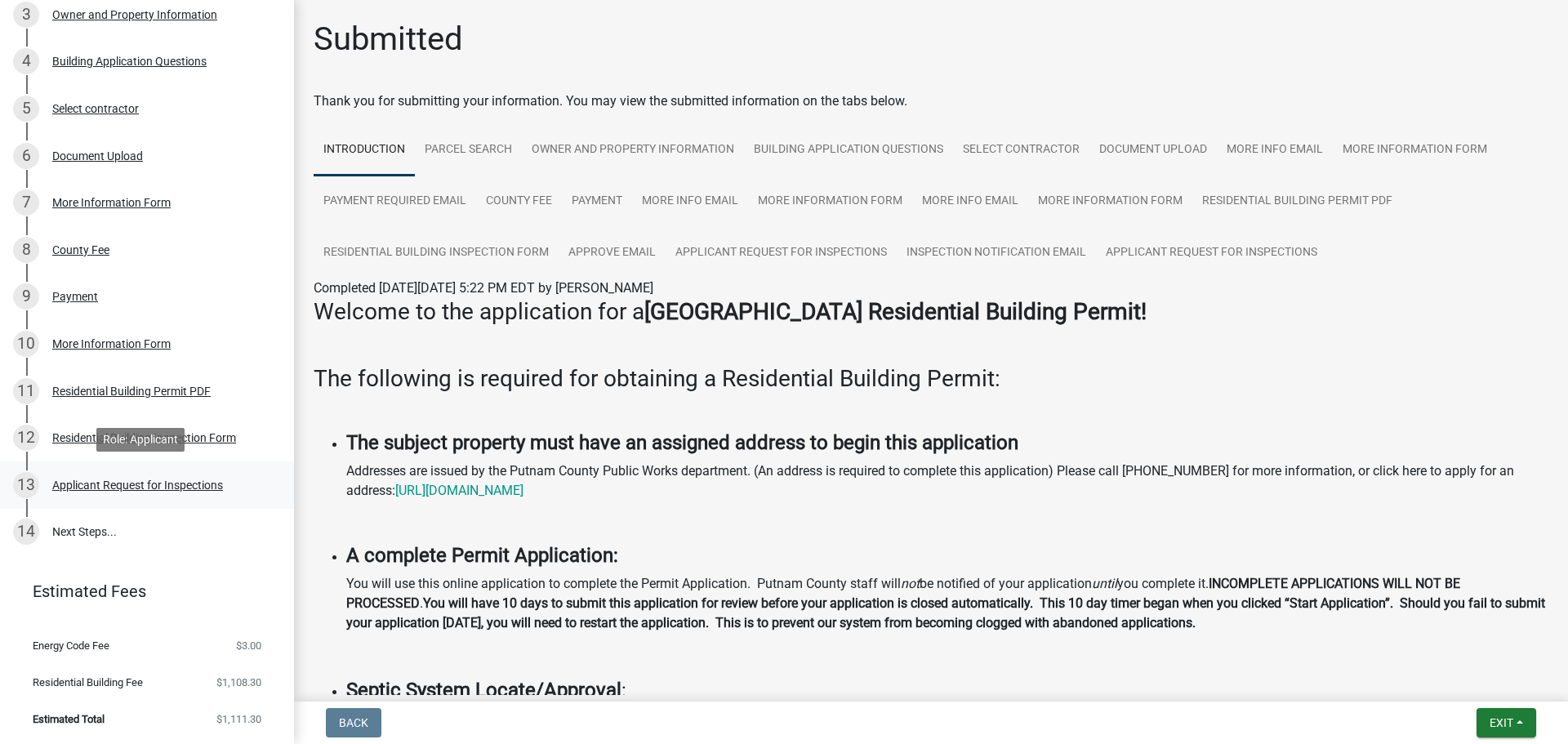
click at [99, 488] on div "Applicant Request for Inspections" at bounding box center [138, 485] width 171 height 12
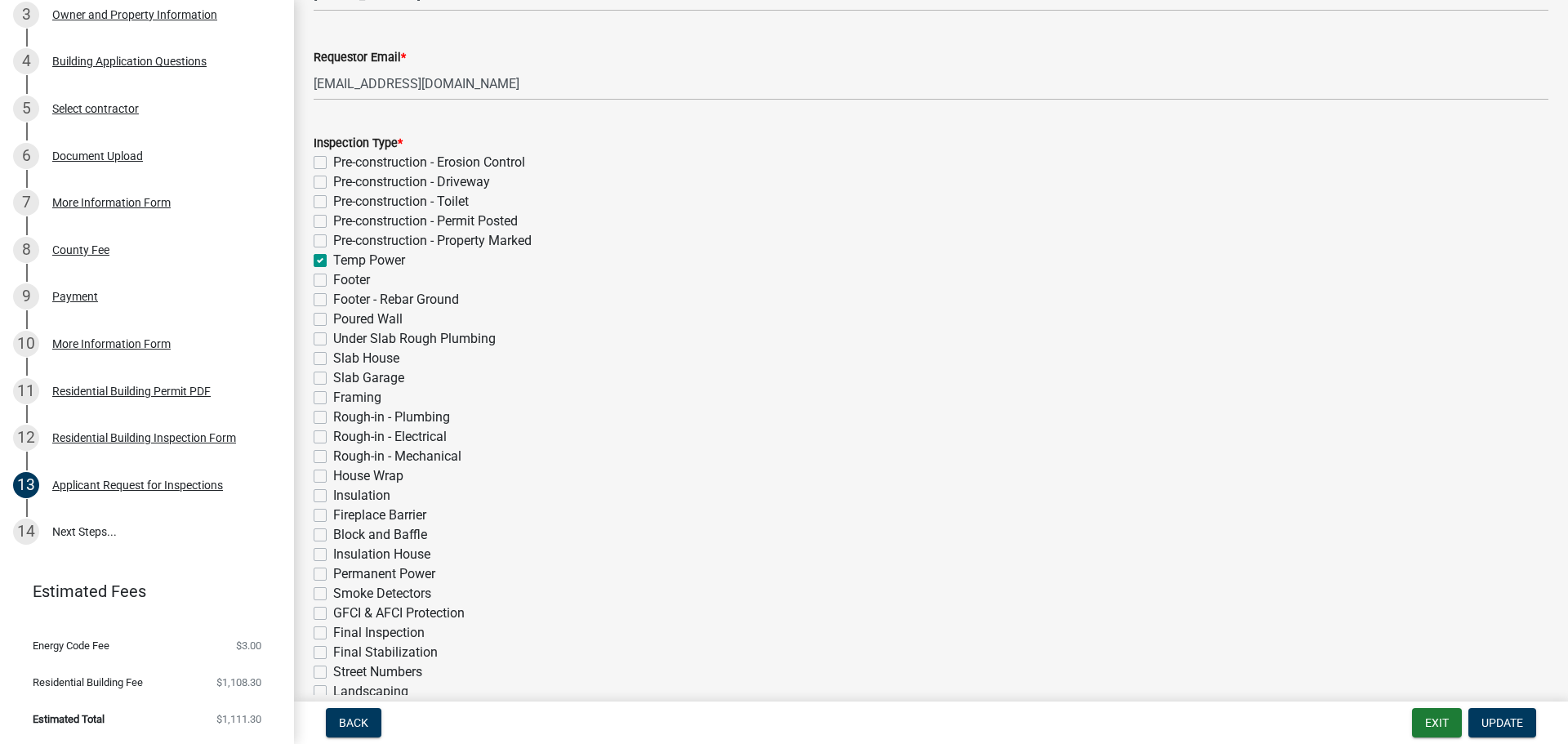
scroll to position [553, 0]
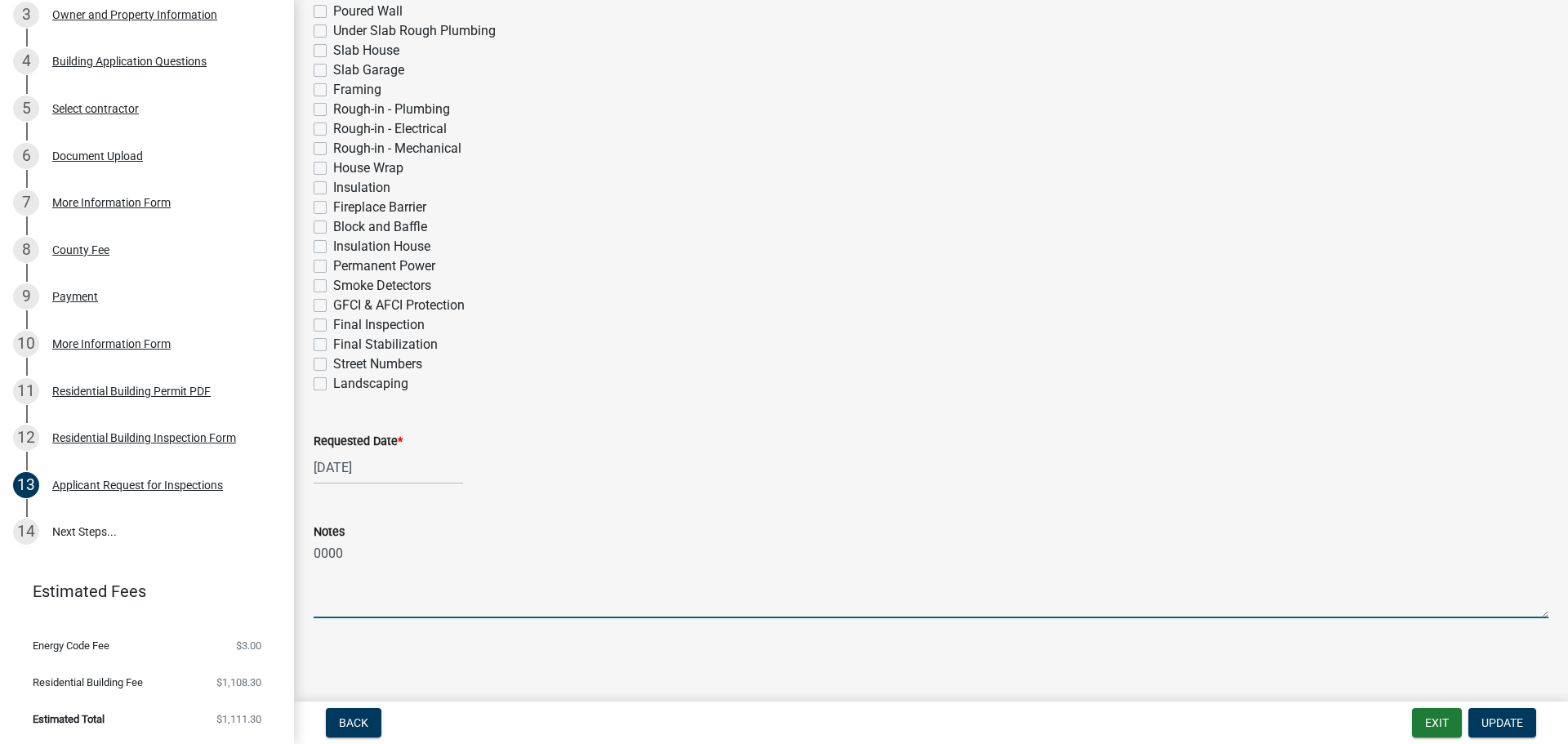
click at [536, 596] on textarea "0000" at bounding box center [931, 580] width 1235 height 77
type textarea "0"
type textarea "I just saw the email where it has already been looked at [DATE] and passed. tha…"
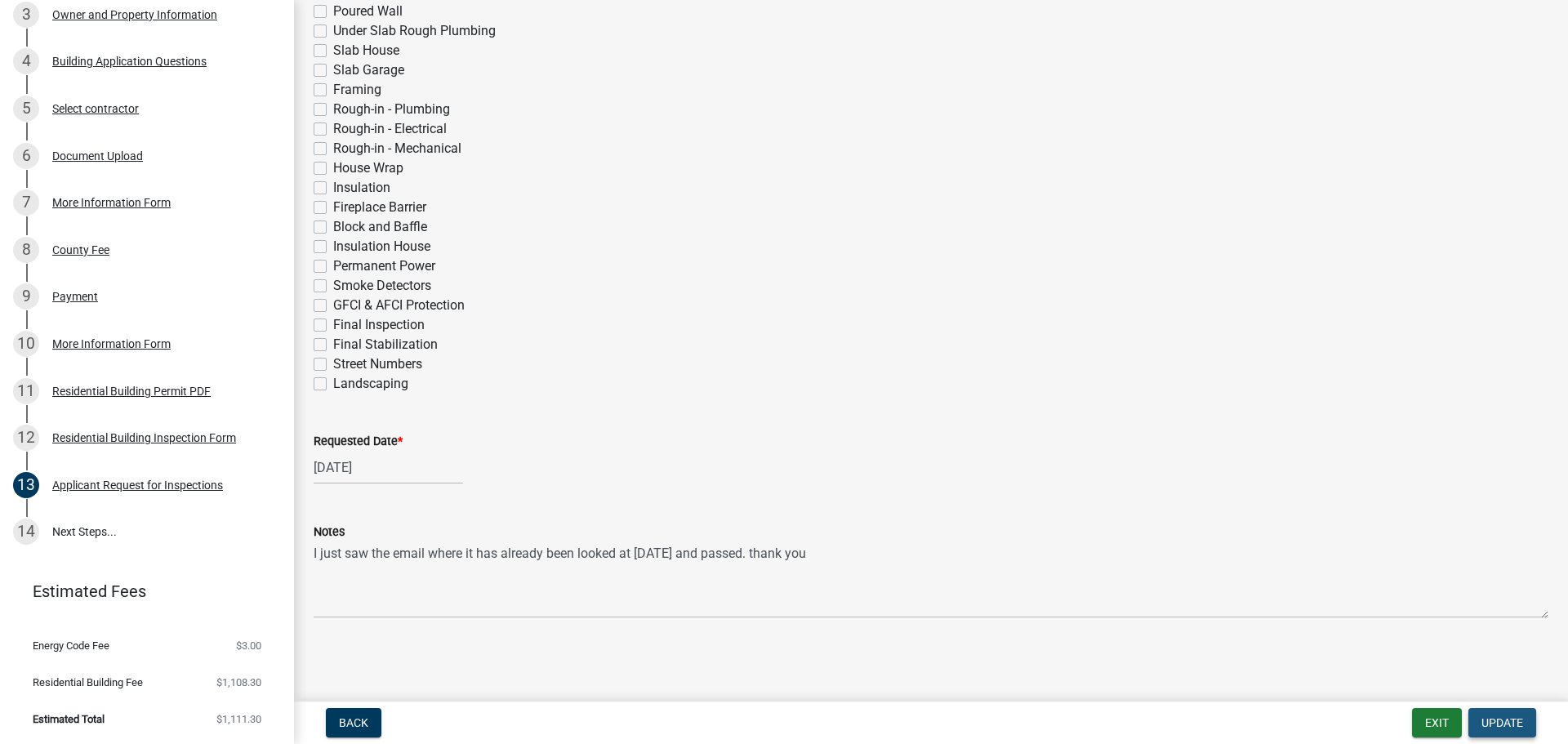
click at [1529, 719] on button "Update" at bounding box center [1502, 723] width 68 height 30
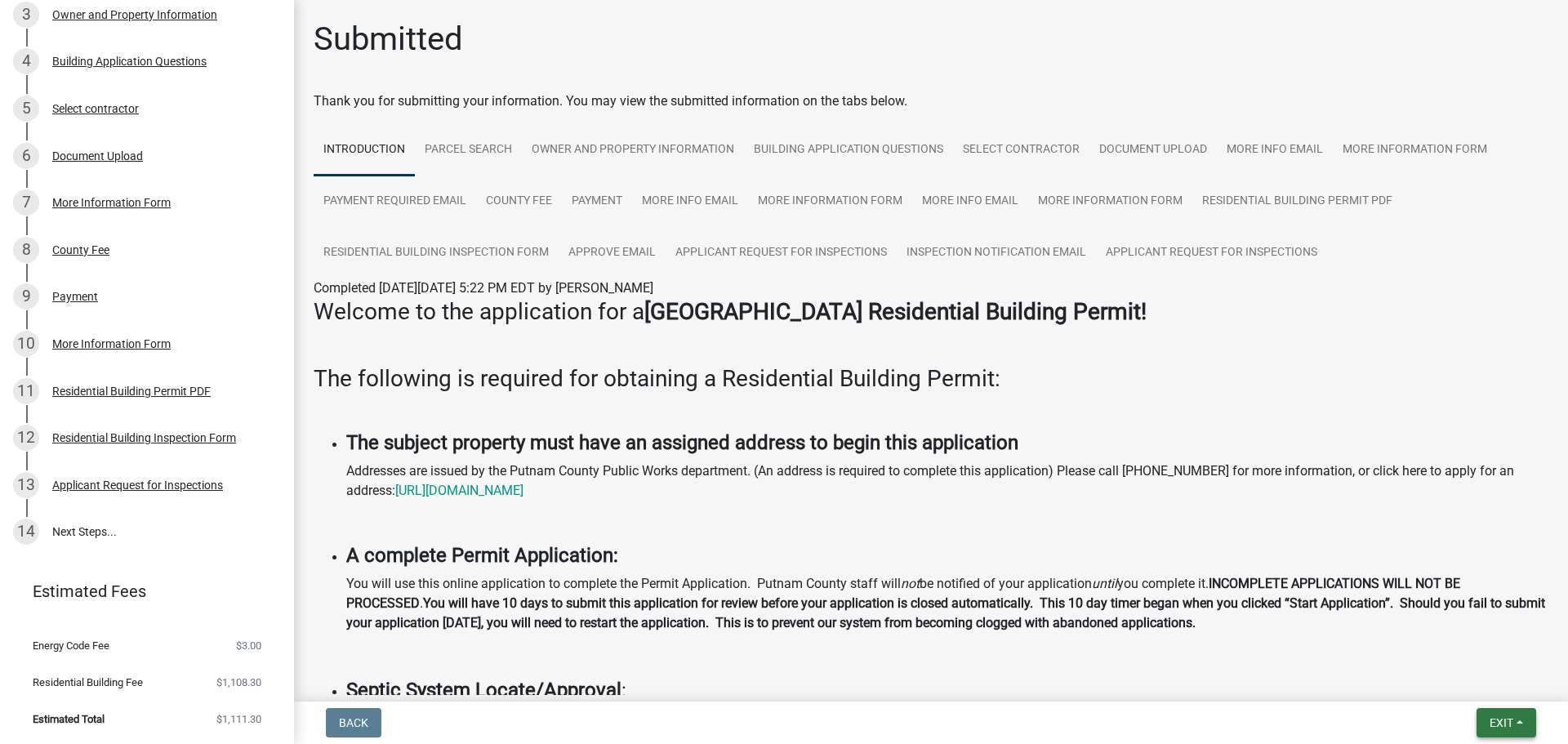
click at [1494, 714] on button "Exit" at bounding box center [1506, 723] width 60 height 30
click at [1498, 680] on button "Save & Exit" at bounding box center [1472, 681] width 131 height 39
